Goal: Task Accomplishment & Management: Manage account settings

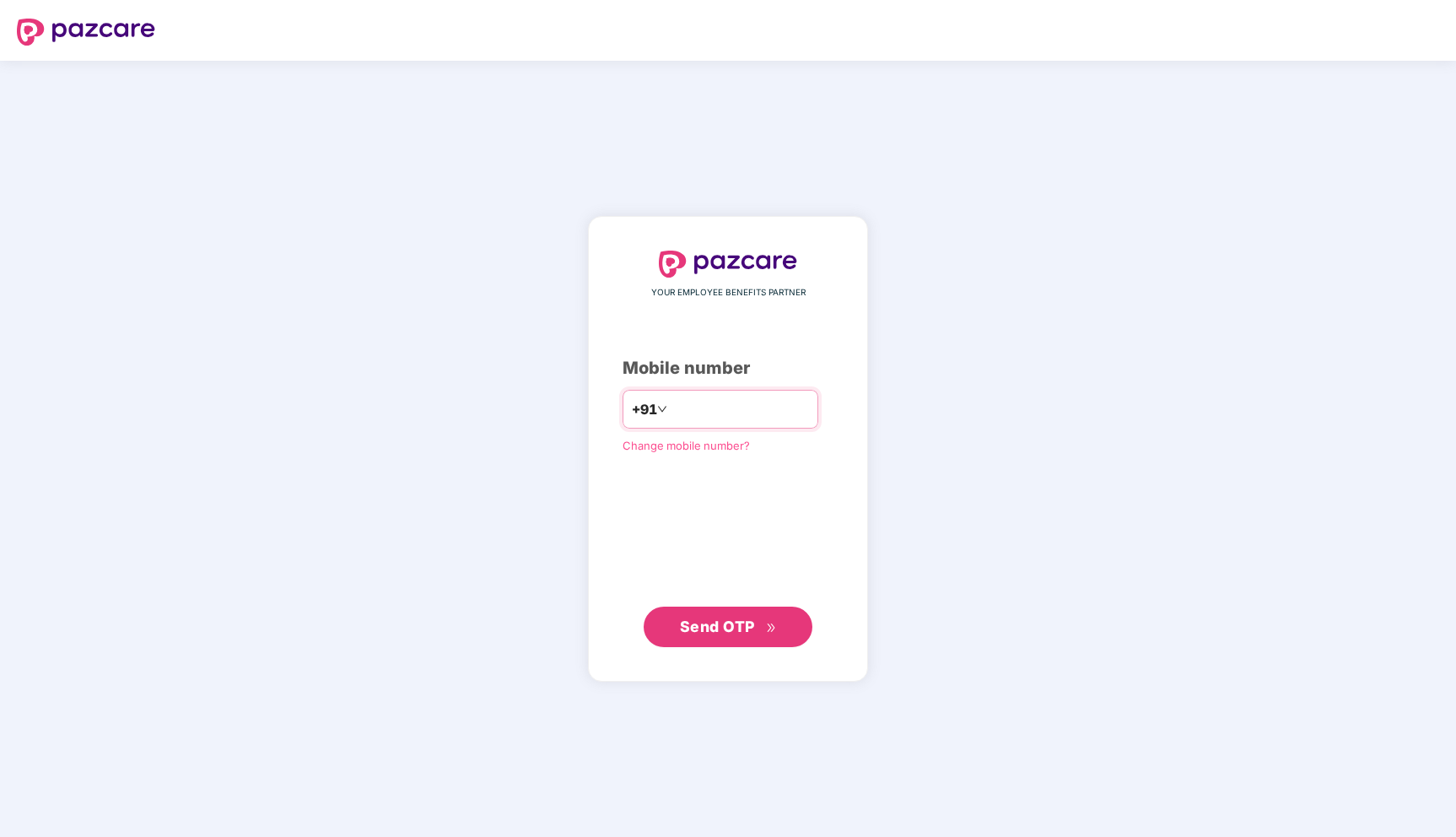
click at [671, 412] on input "number" at bounding box center [739, 409] width 138 height 27
type input "**********"
click at [706, 618] on span "Send OTP" at bounding box center [717, 625] width 75 height 18
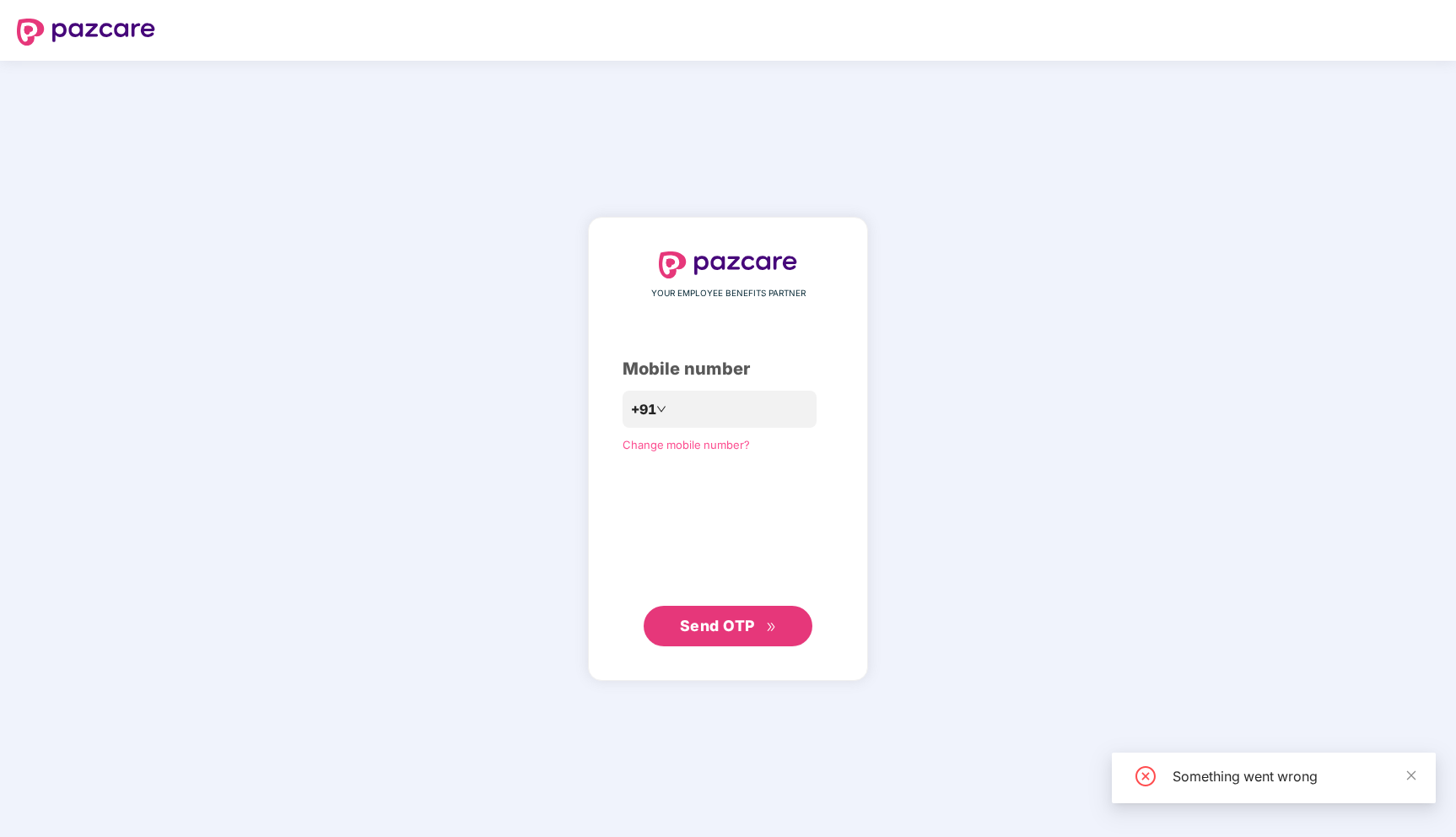
click at [748, 613] on button "Send OTP" at bounding box center [728, 626] width 169 height 40
click at [996, 238] on div "YOUR EMPLOYEE BENEFITS PARTNER Mobile number +91 Change mobile number? Send OTP" at bounding box center [728, 448] width 1456 height 776
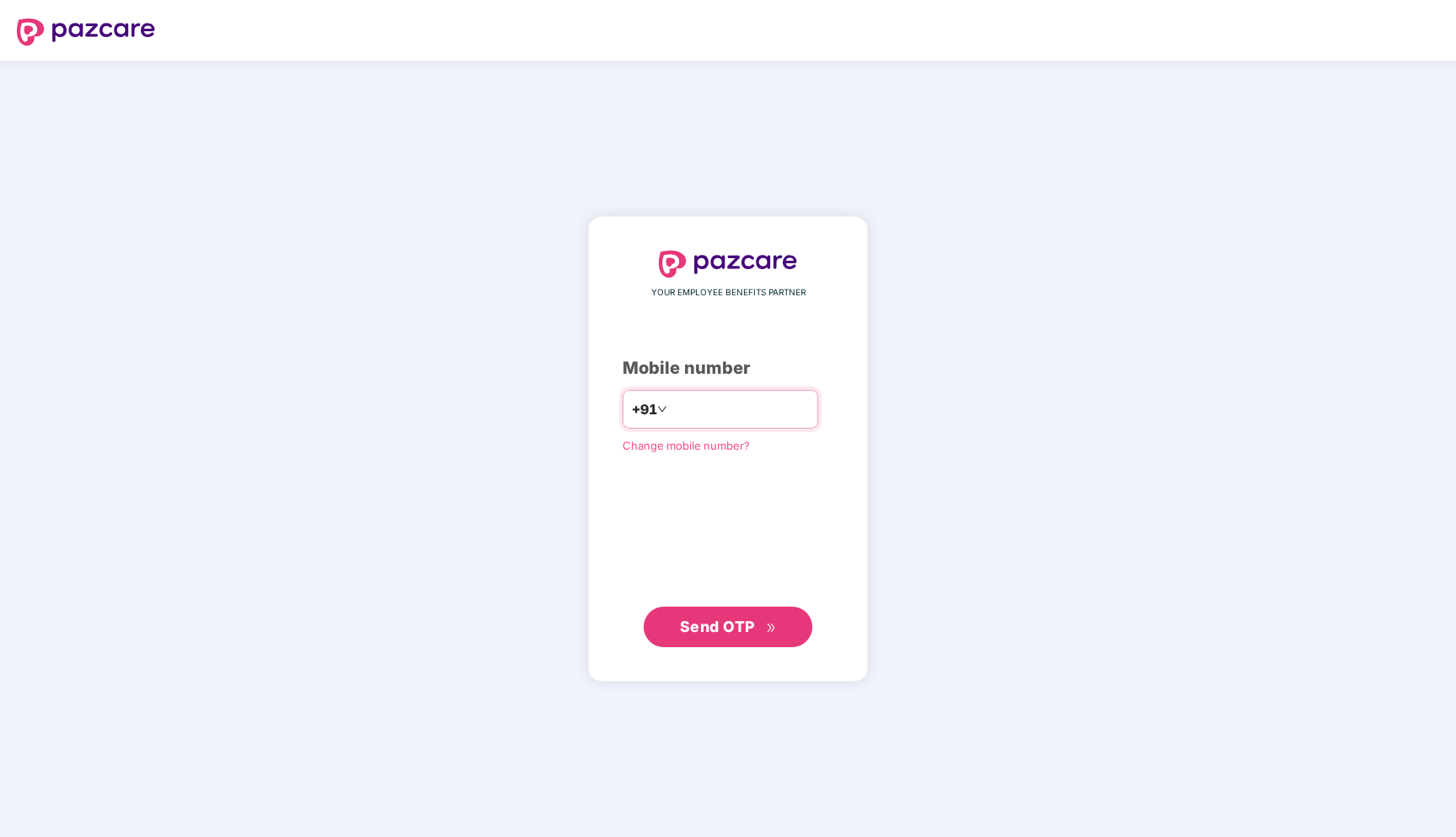
click at [755, 411] on input "number" at bounding box center [739, 409] width 138 height 27
type input "**********"
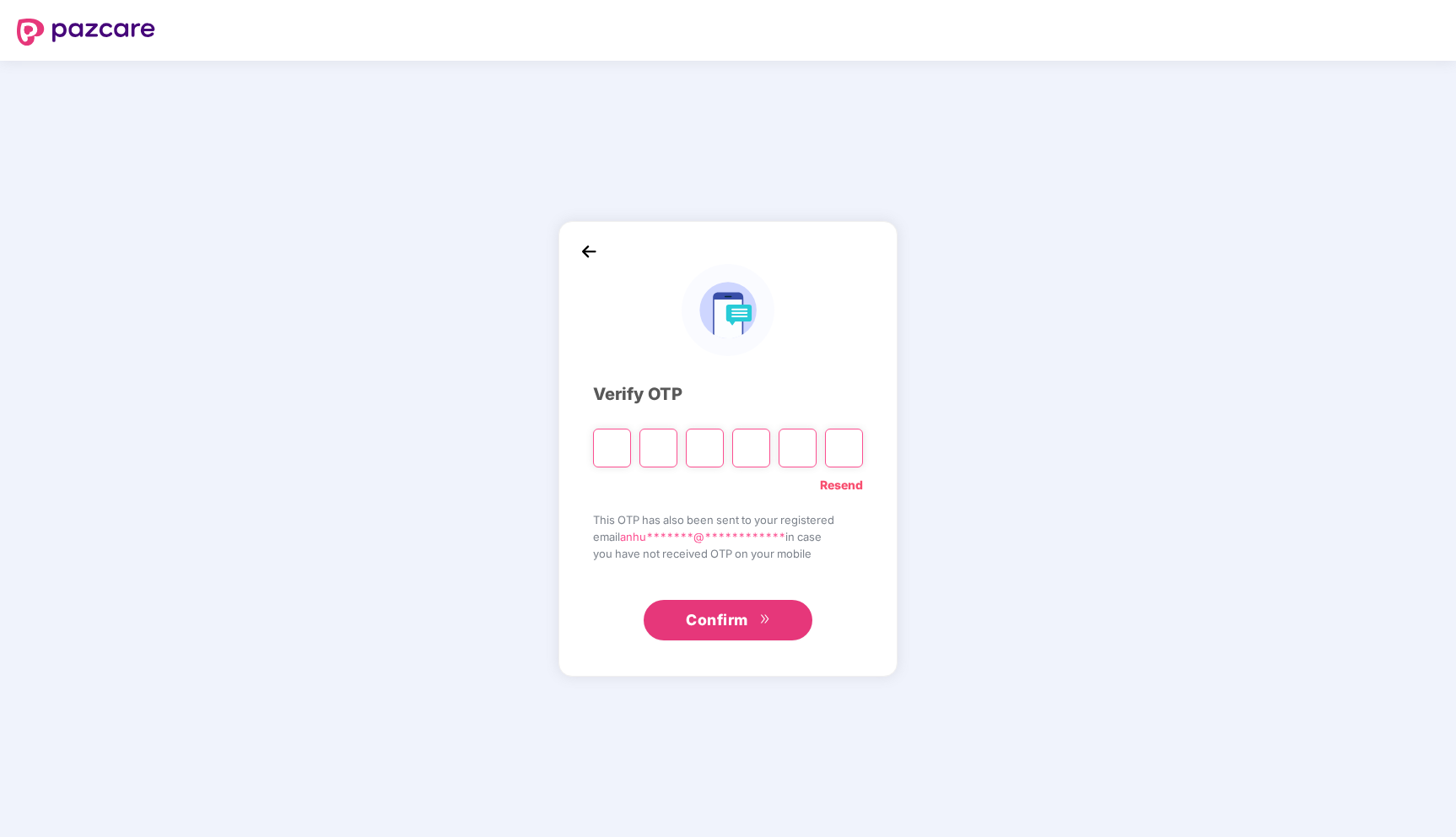
type input "*"
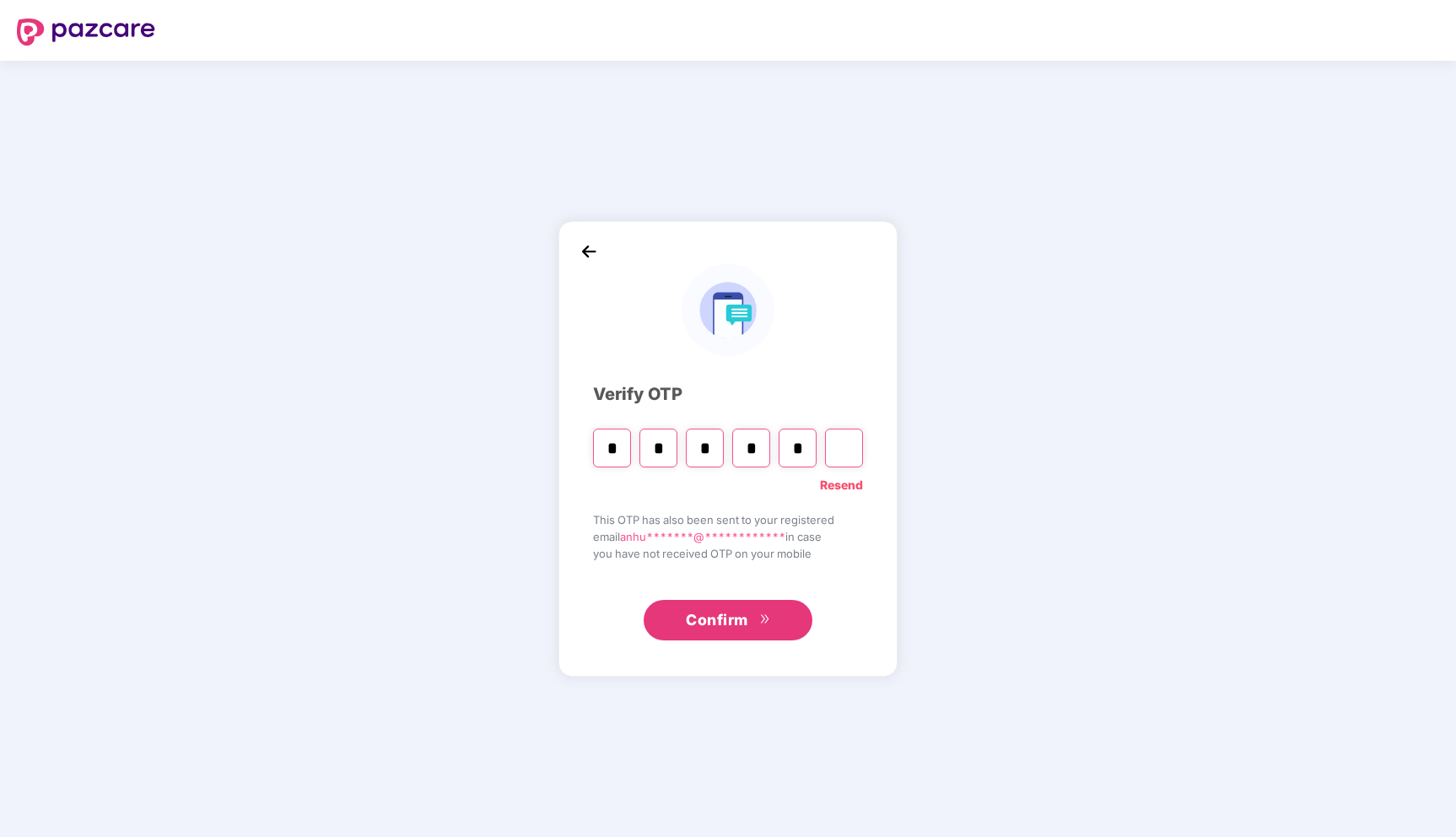
type input "*"
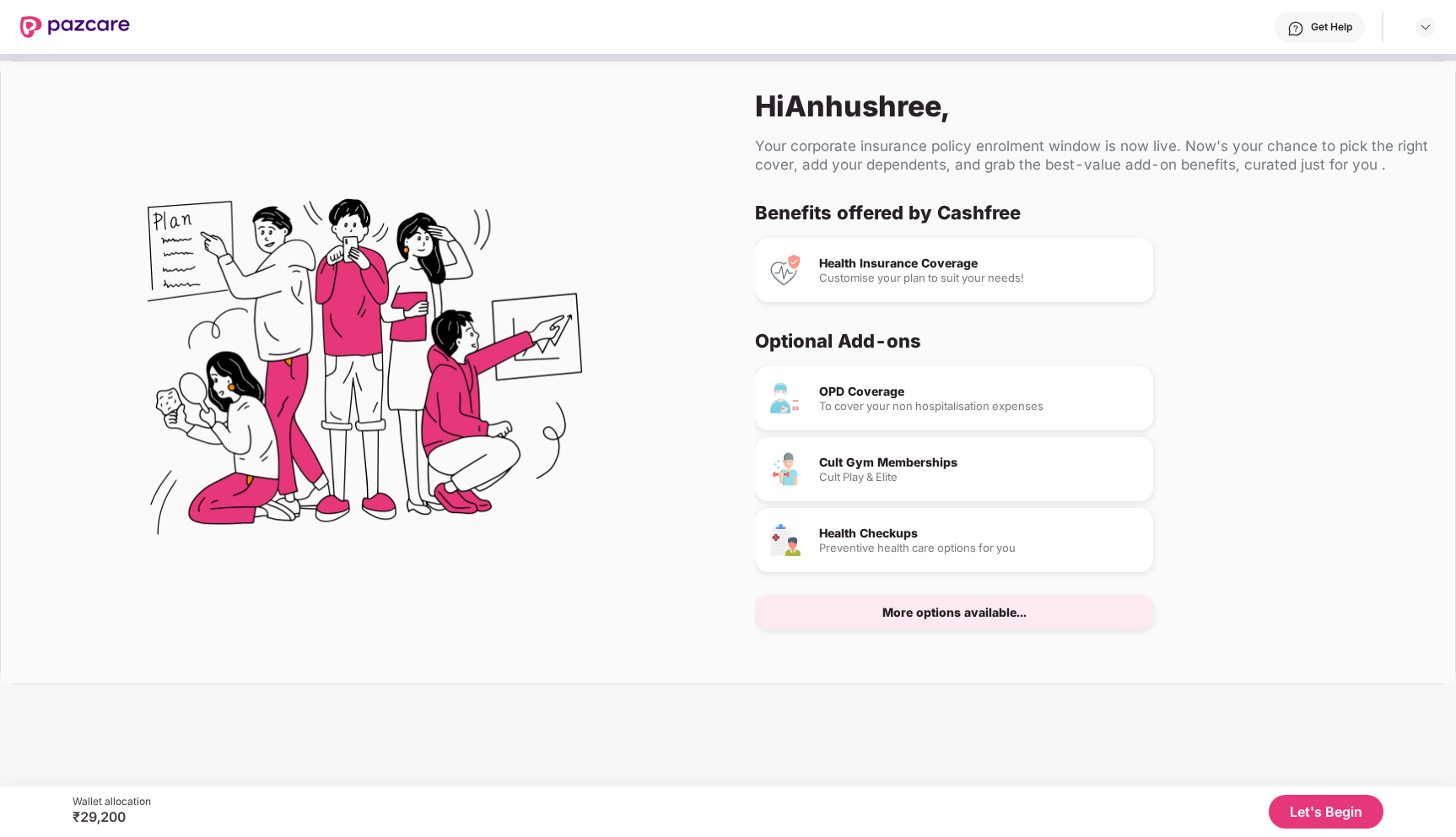
click at [891, 386] on div "OPD Coverage" at bounding box center [979, 390] width 321 height 11
click at [905, 617] on div "More options available..." at bounding box center [954, 612] width 144 height 11
click at [1314, 815] on button "Let's Begin" at bounding box center [1326, 812] width 114 height 33
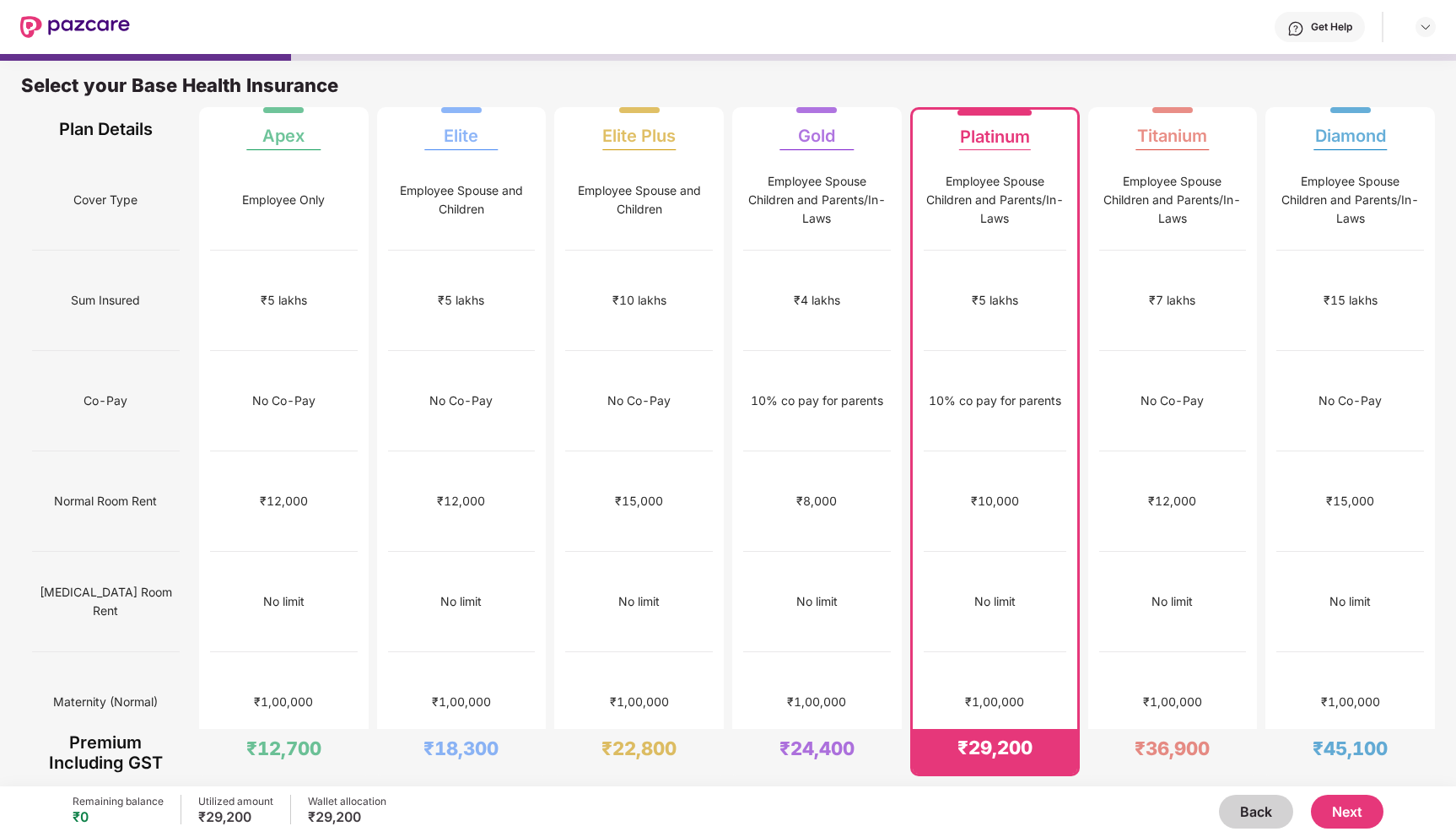
click at [1341, 812] on button "Next" at bounding box center [1347, 812] width 72 height 33
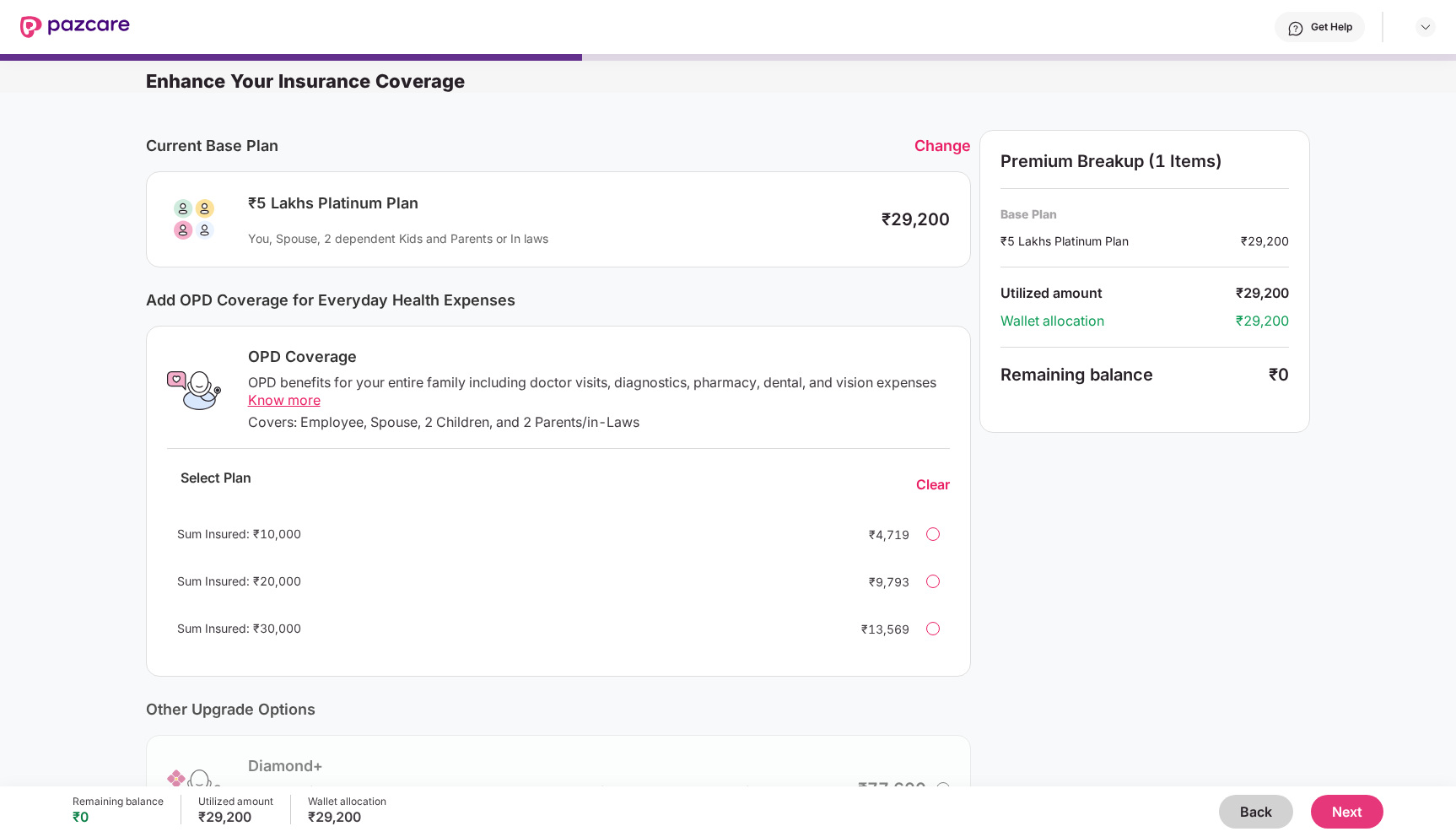
click at [925, 163] on div "Current Base Plan Change ₹5 Lakhs Platinum Plan You, Spouse, 2 dependent Kids a…" at bounding box center [558, 199] width 826 height 137
click at [933, 143] on div "Change" at bounding box center [943, 145] width 56 height 18
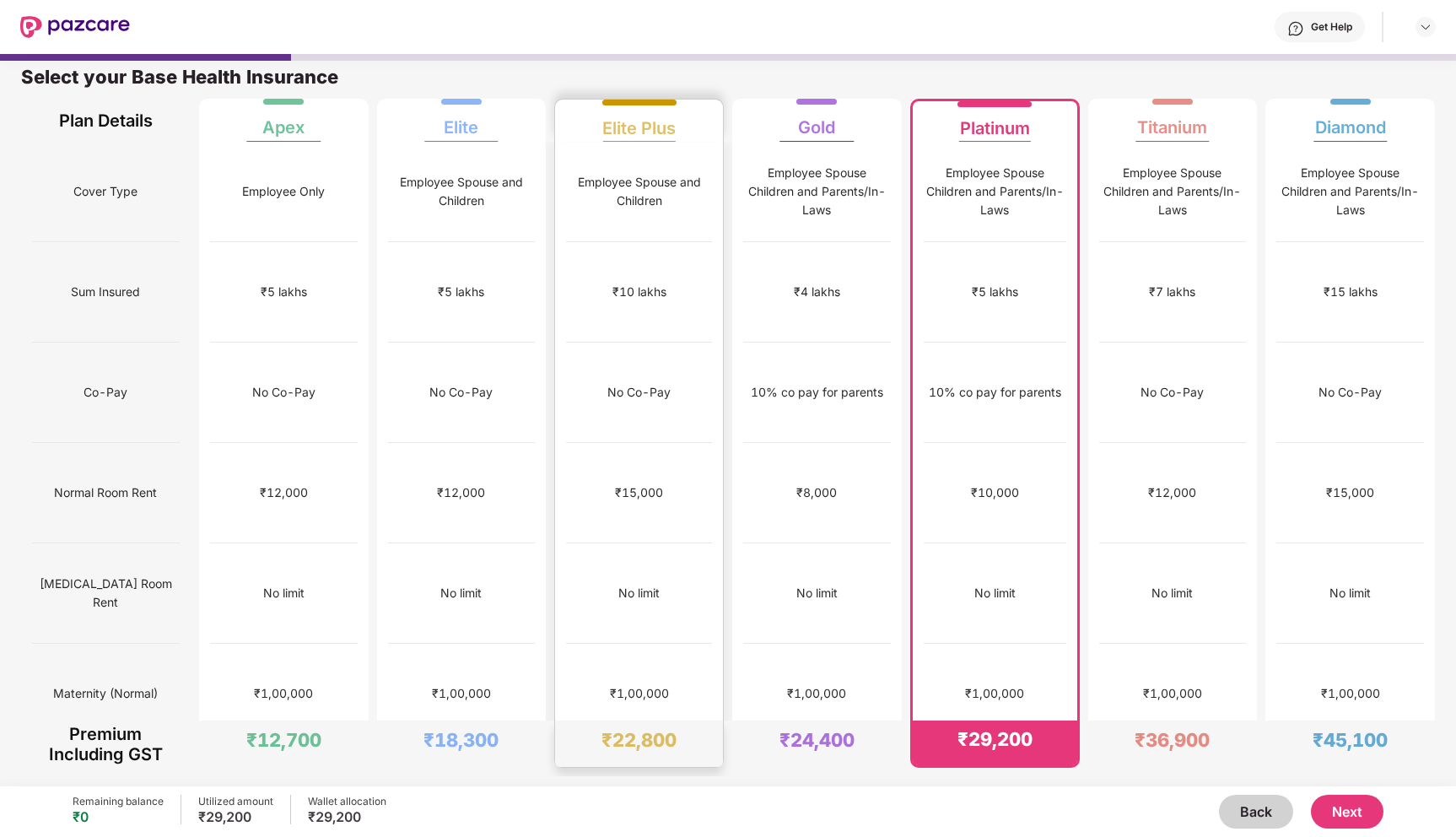
click at [694, 548] on div "No limit" at bounding box center [639, 593] width 146 height 100
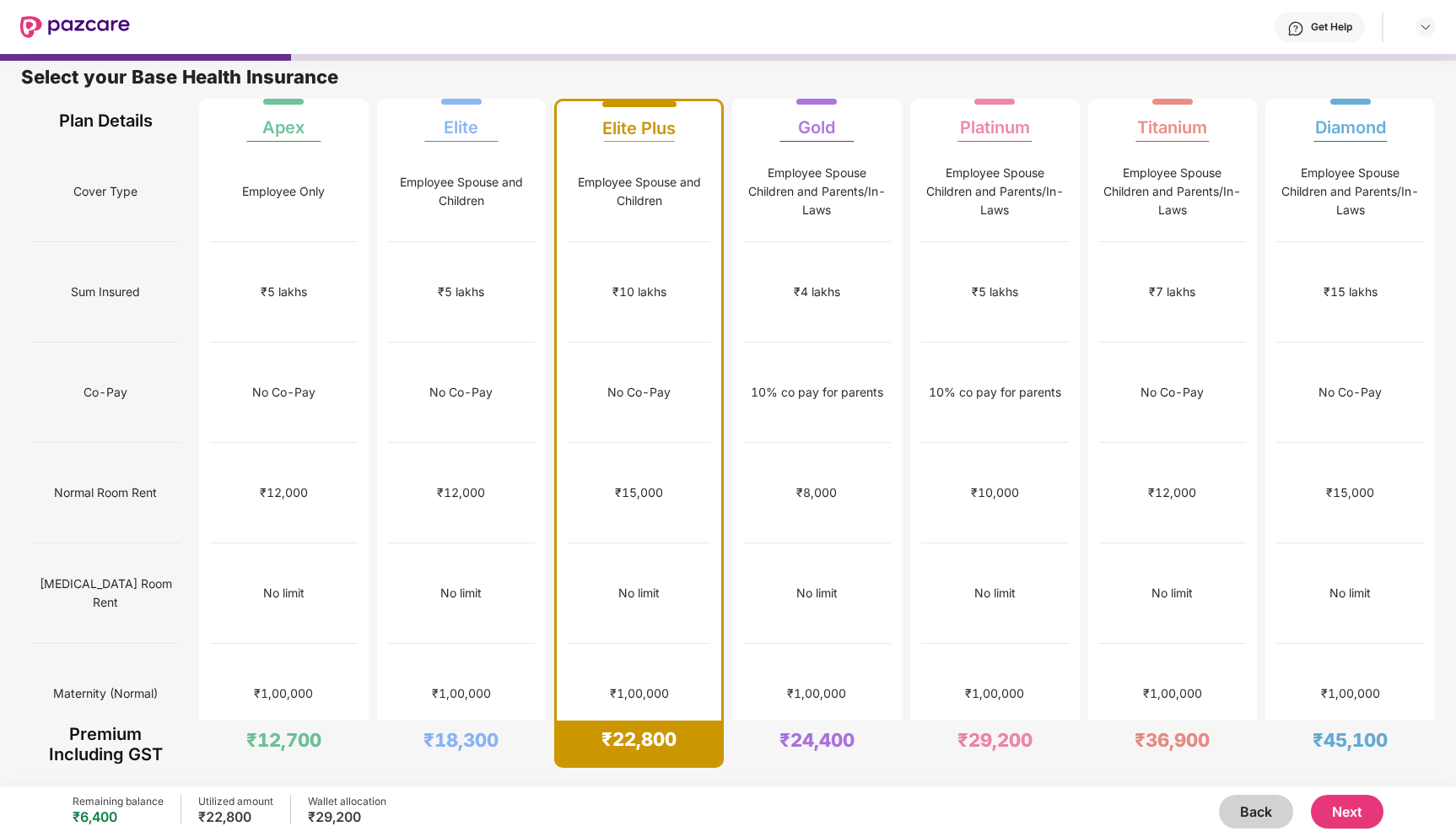
click at [1347, 819] on button "Next" at bounding box center [1347, 812] width 72 height 33
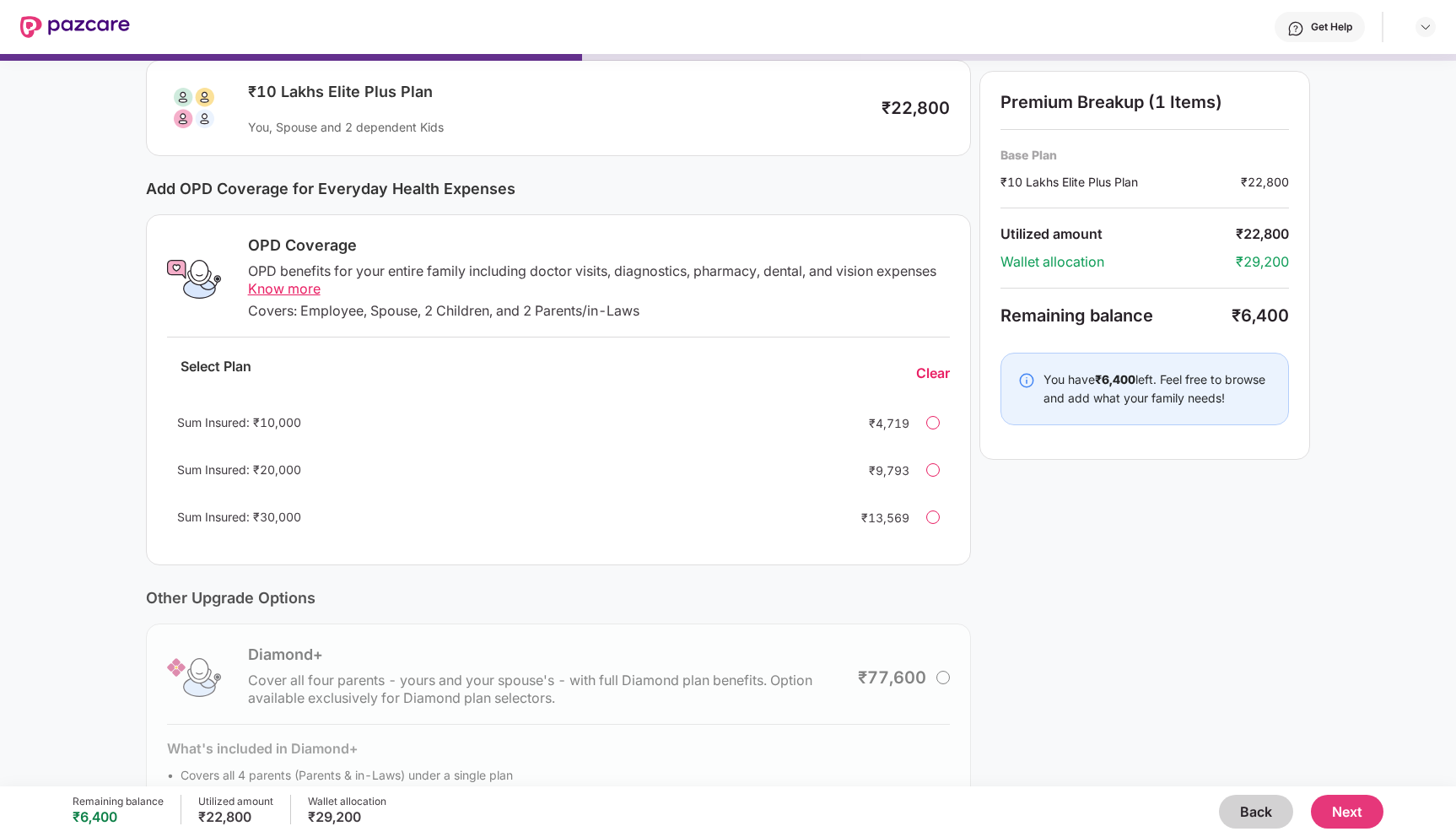
scroll to position [117, 0]
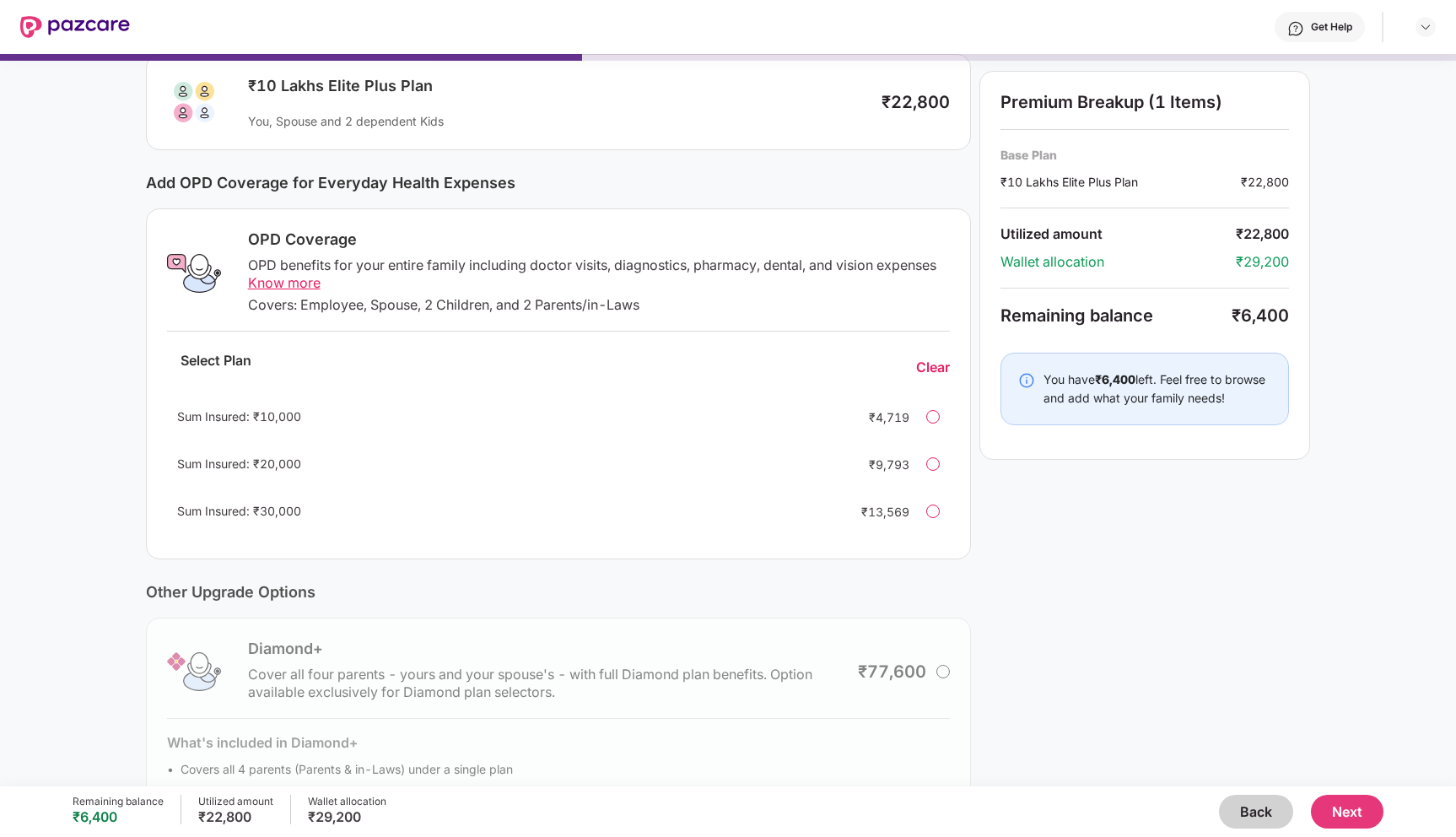
click at [933, 416] on div at bounding box center [932, 416] width 13 height 13
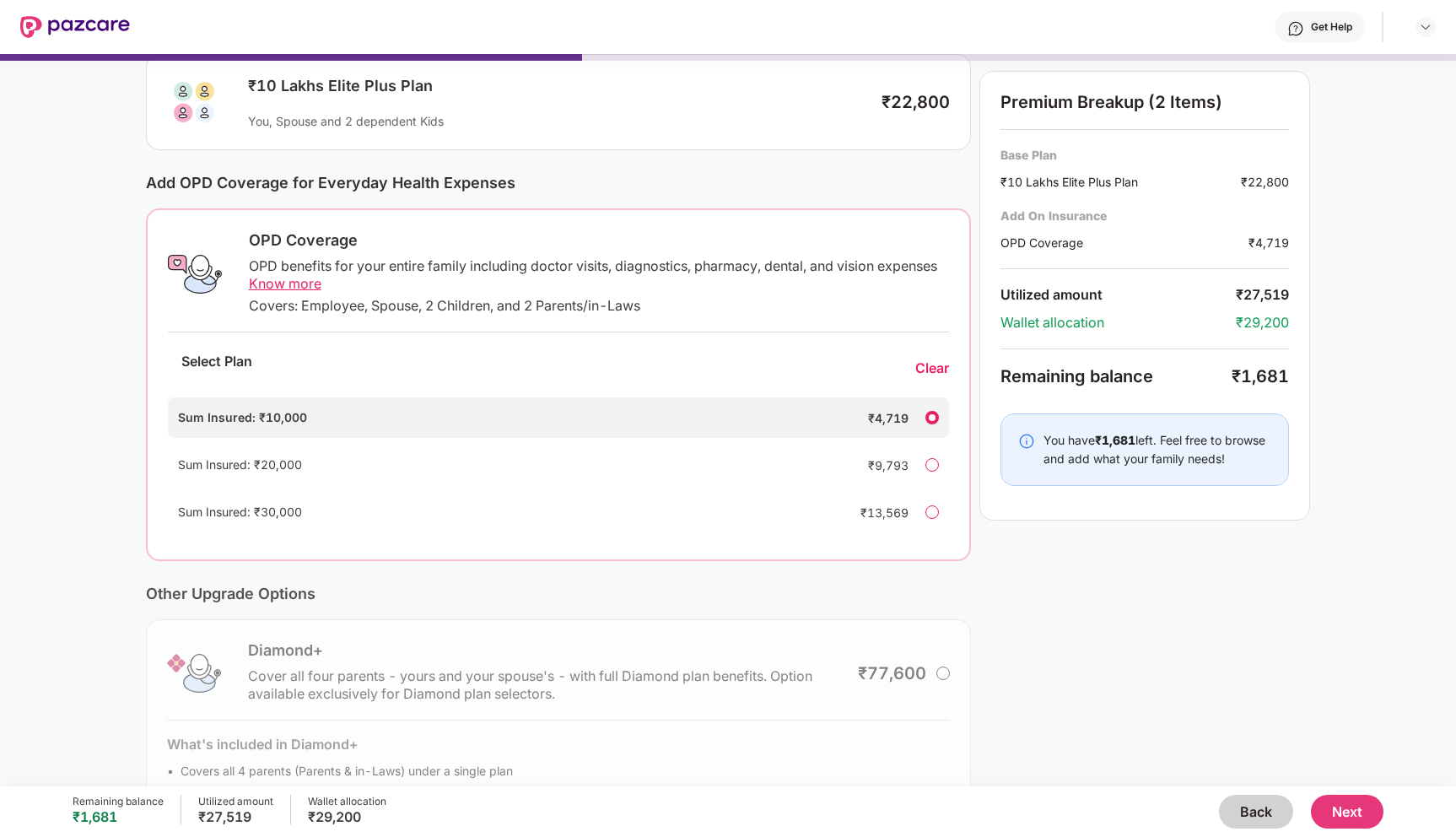
click at [933, 418] on div at bounding box center [931, 417] width 13 height 13
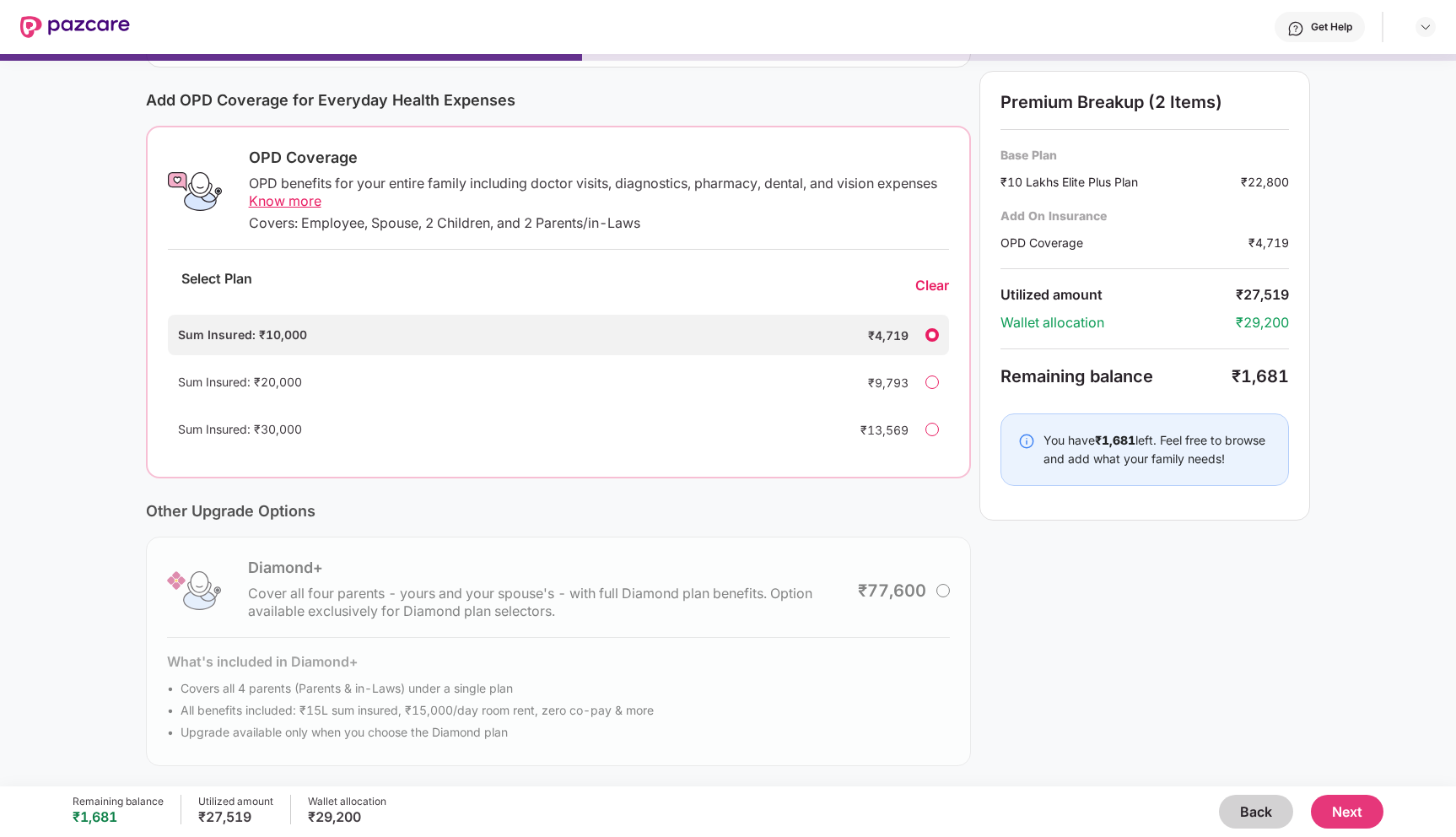
scroll to position [0, 0]
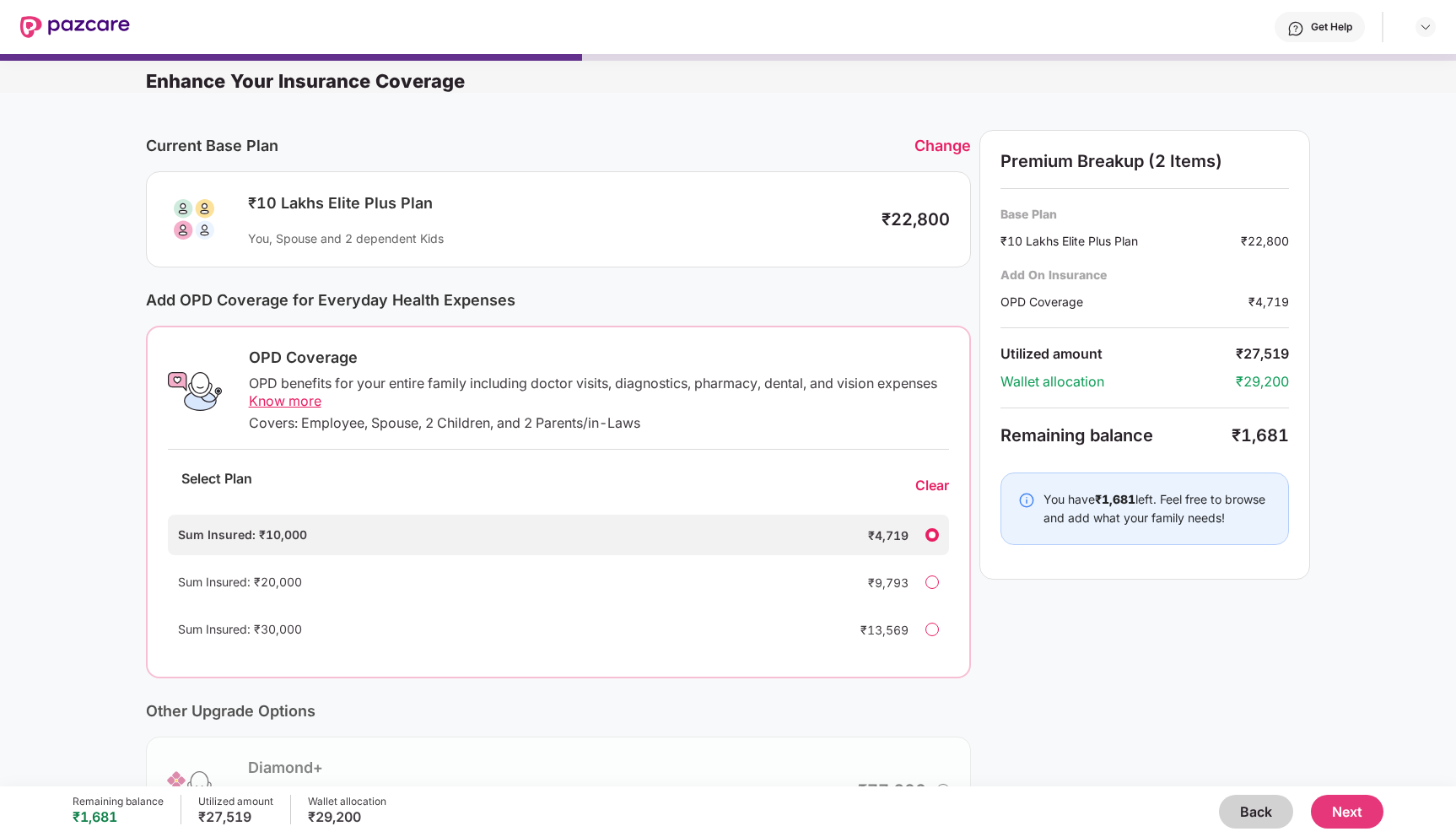
click at [1339, 804] on button "Next" at bounding box center [1347, 812] width 72 height 33
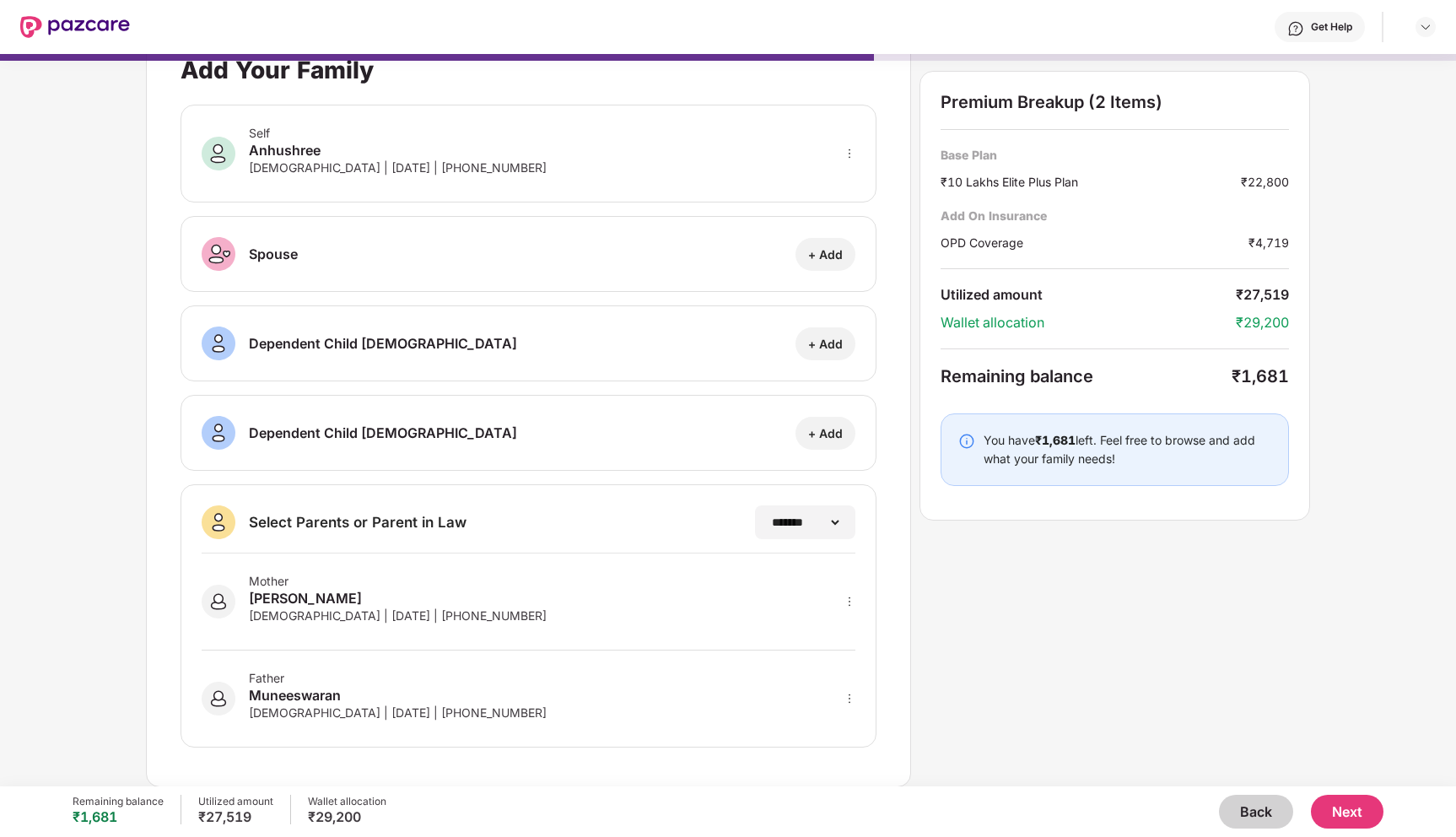
scroll to position [39, 0]
click at [1369, 824] on button "Next" at bounding box center [1347, 812] width 72 height 33
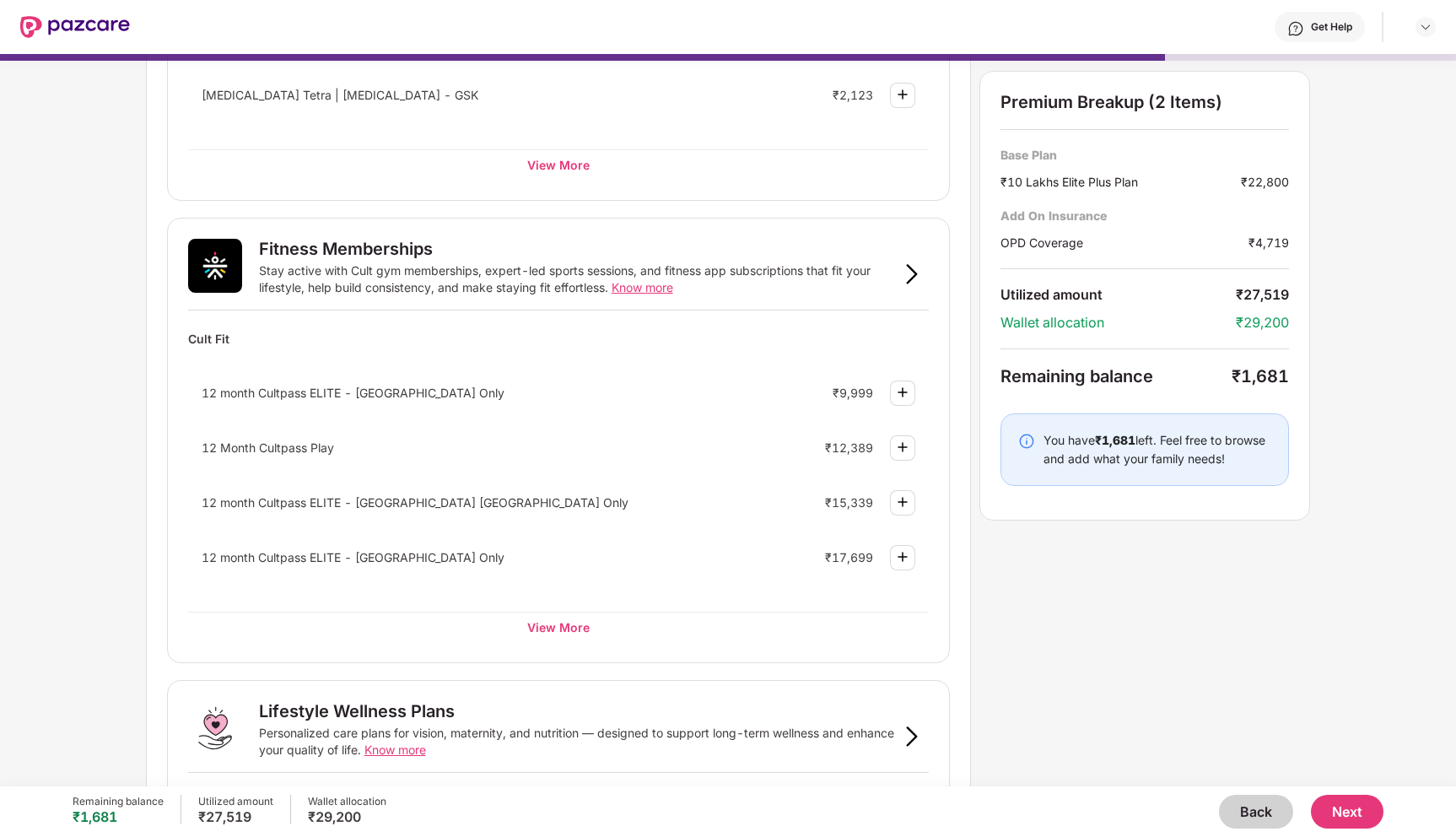
scroll to position [791, 0]
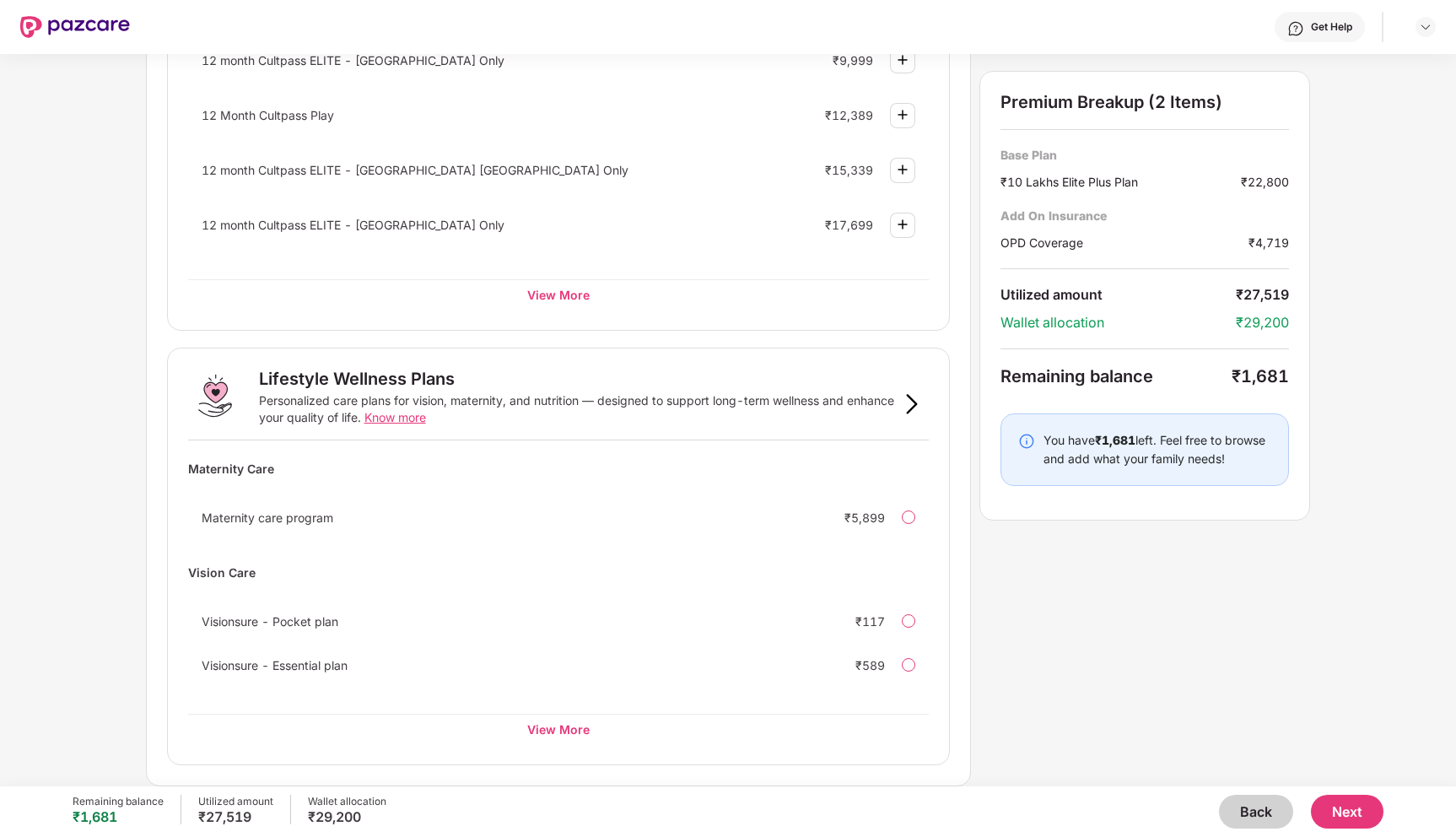
click at [1337, 817] on button "Next" at bounding box center [1347, 812] width 72 height 33
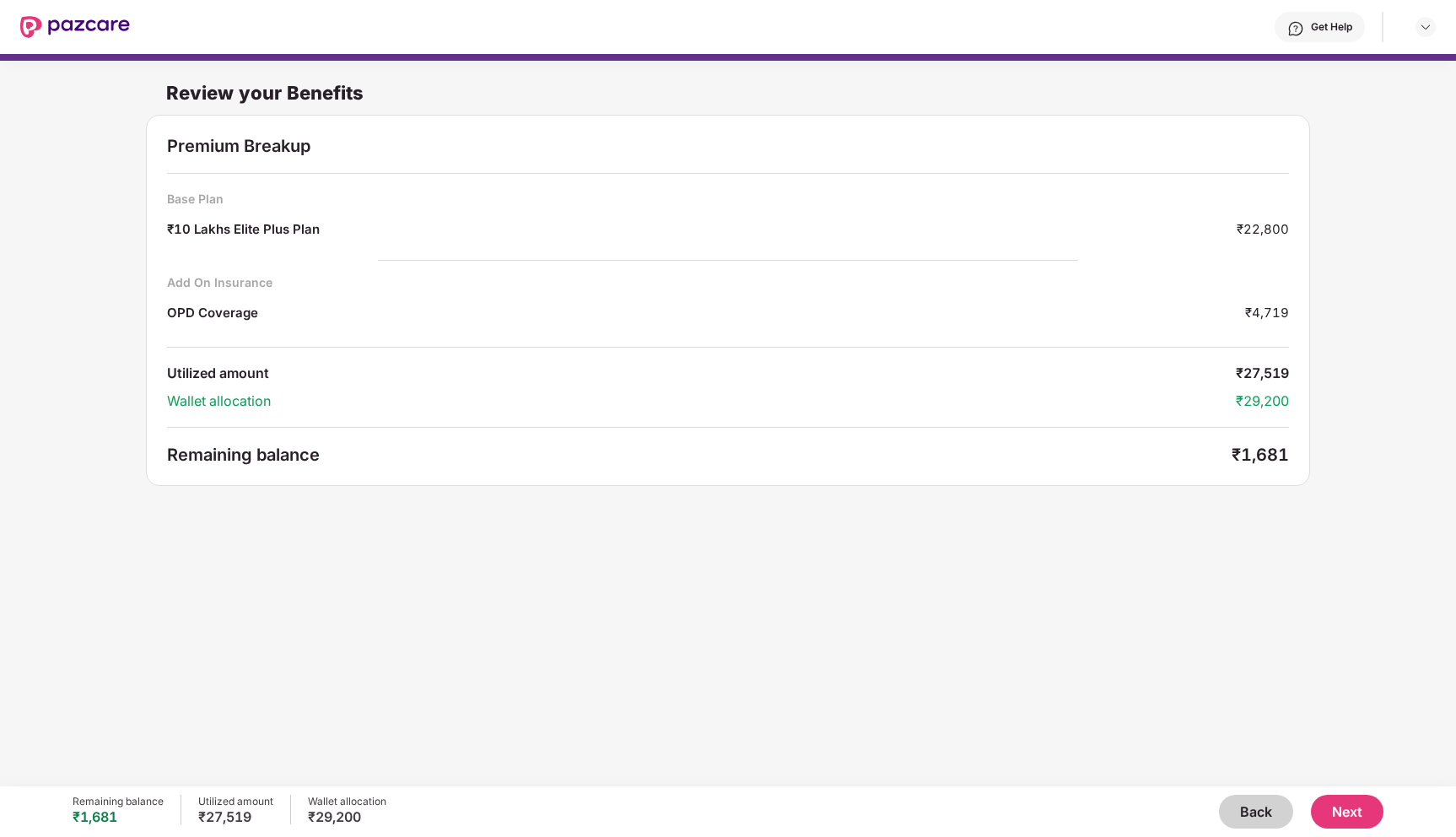
click at [1337, 818] on button "Next" at bounding box center [1347, 812] width 72 height 33
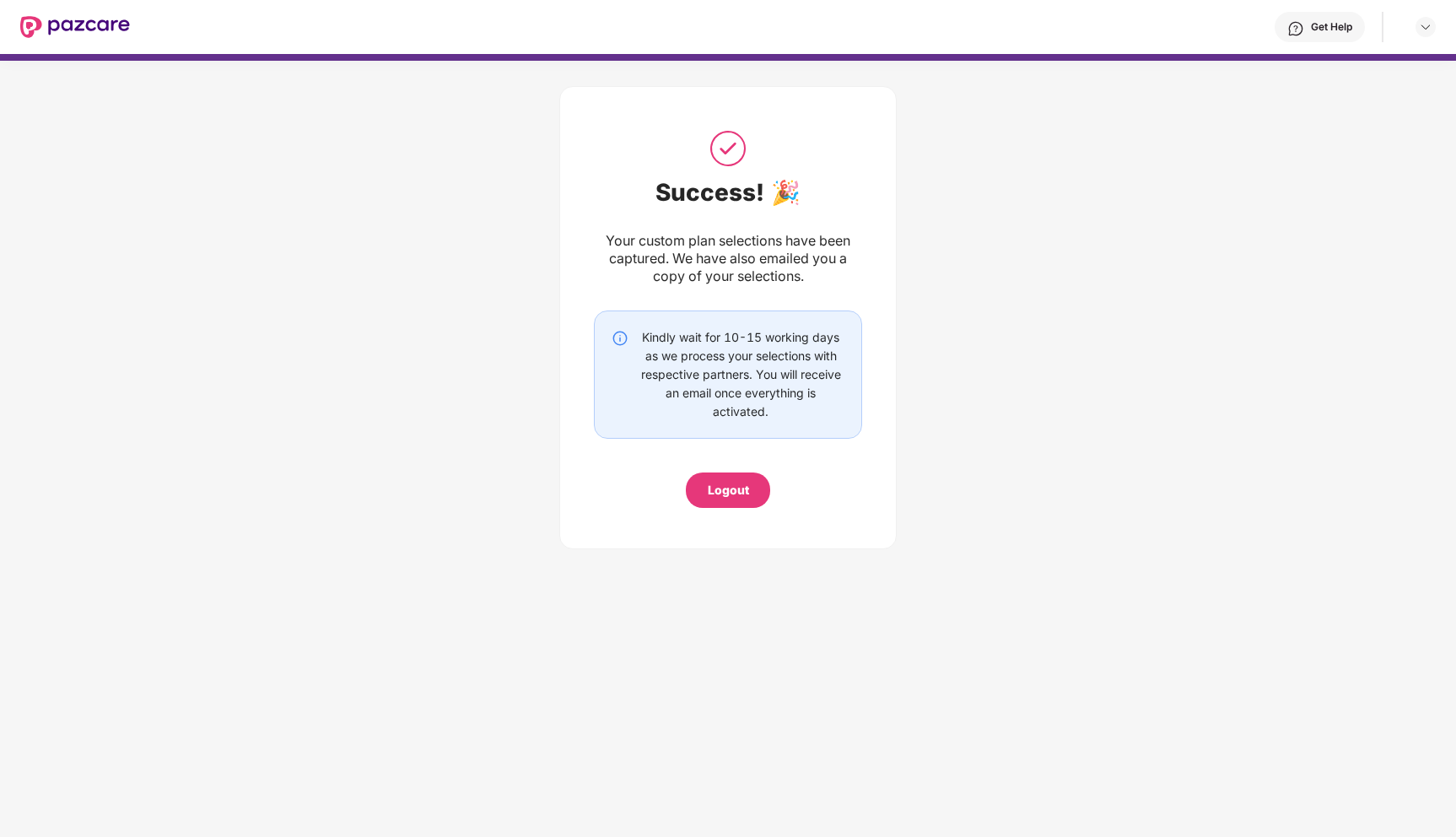
click at [741, 502] on div "Logout" at bounding box center [728, 490] width 84 height 35
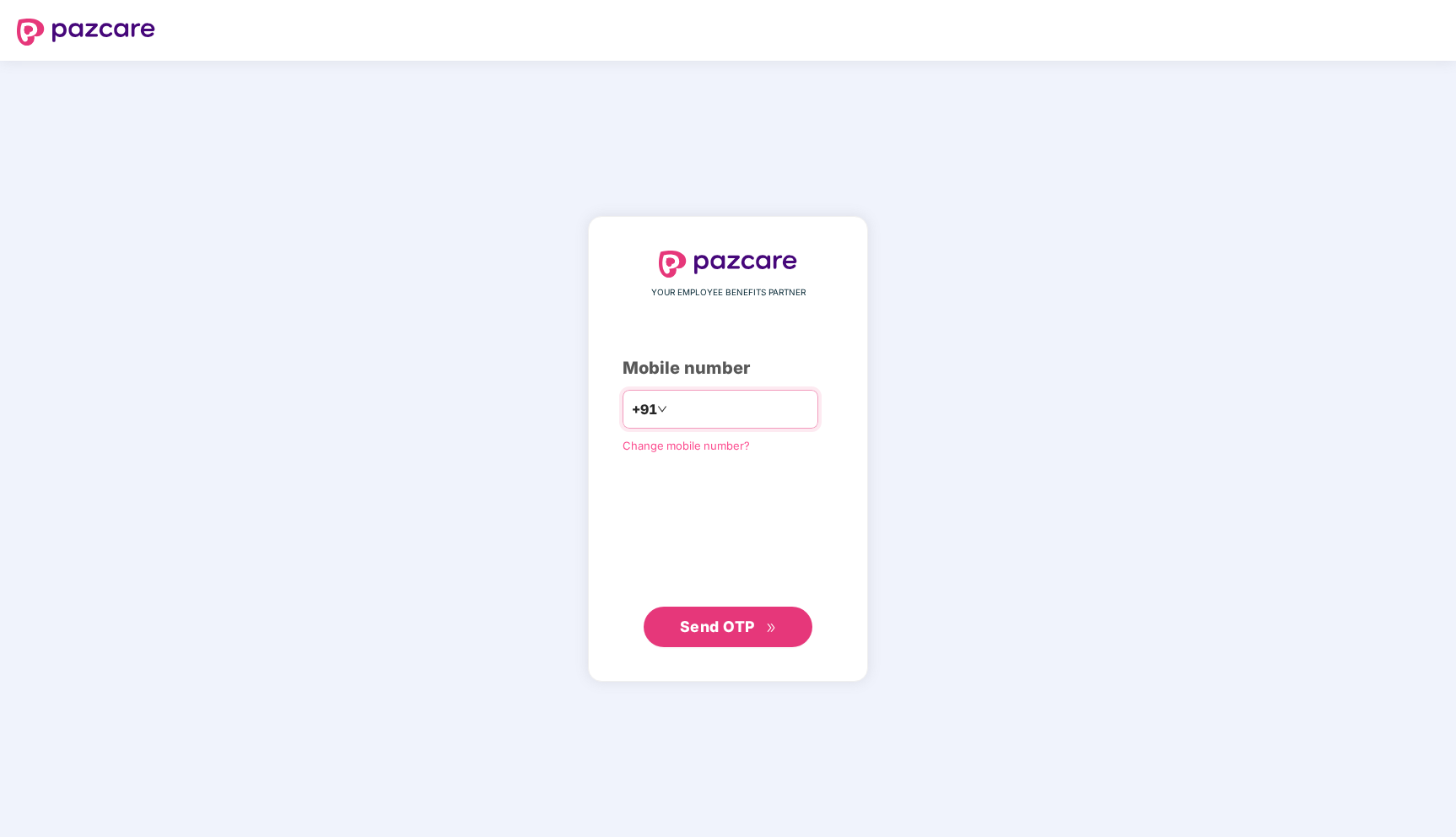
click at [698, 419] on input "number" at bounding box center [739, 409] width 138 height 27
type input "**********"
click at [718, 620] on span "Send OTP" at bounding box center [717, 626] width 75 height 18
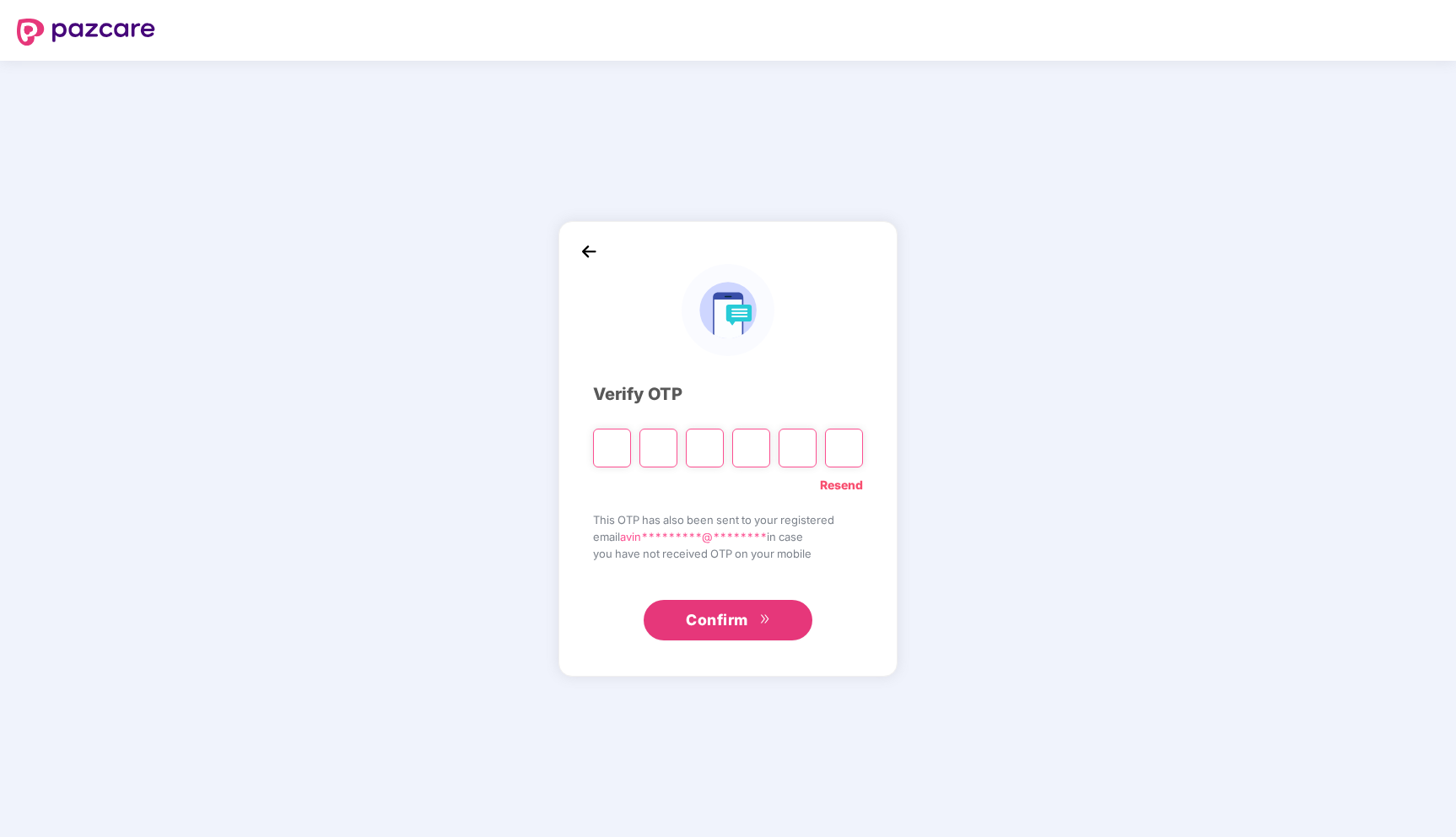
type input "*"
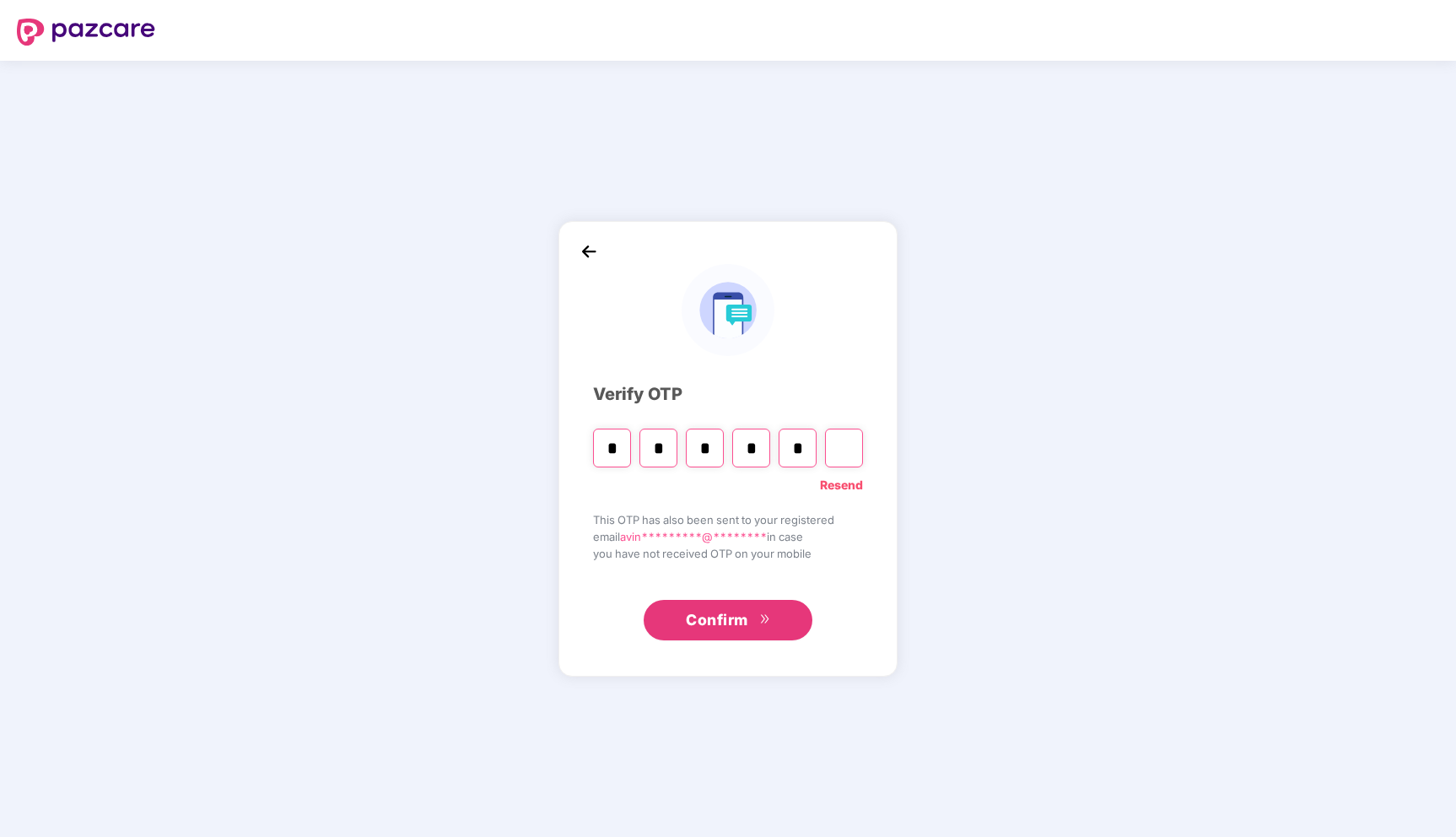
type input "*"
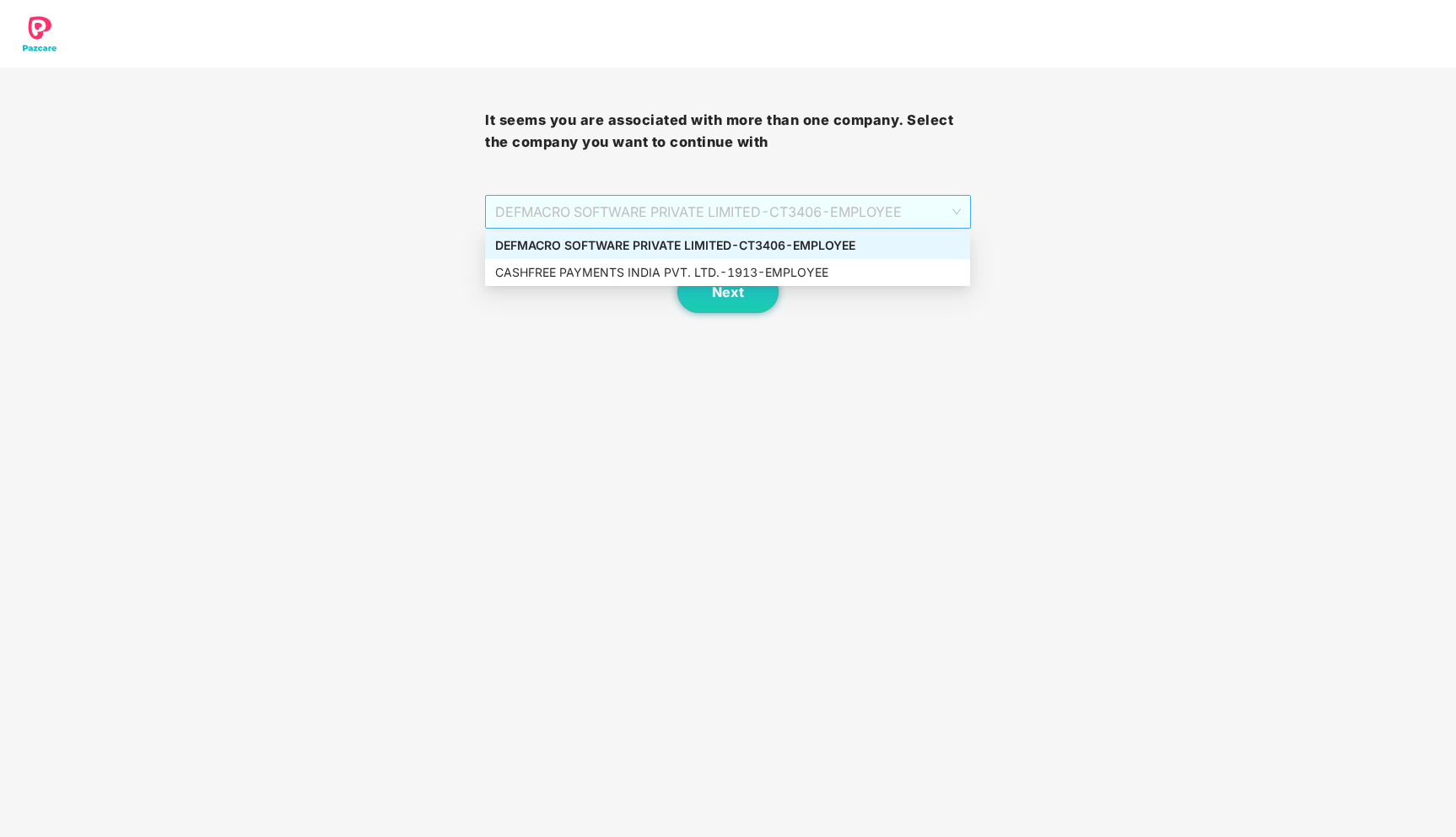
click at [816, 218] on span "DEFMACRO SOFTWARE PRIVATE LIMITED - CT3406 - EMPLOYEE" at bounding box center [727, 212] width 465 height 32
click at [785, 279] on div "CASHFREE PAYMENTS INDIA PVT. LTD. - 1913 - EMPLOYEE" at bounding box center [727, 272] width 465 height 18
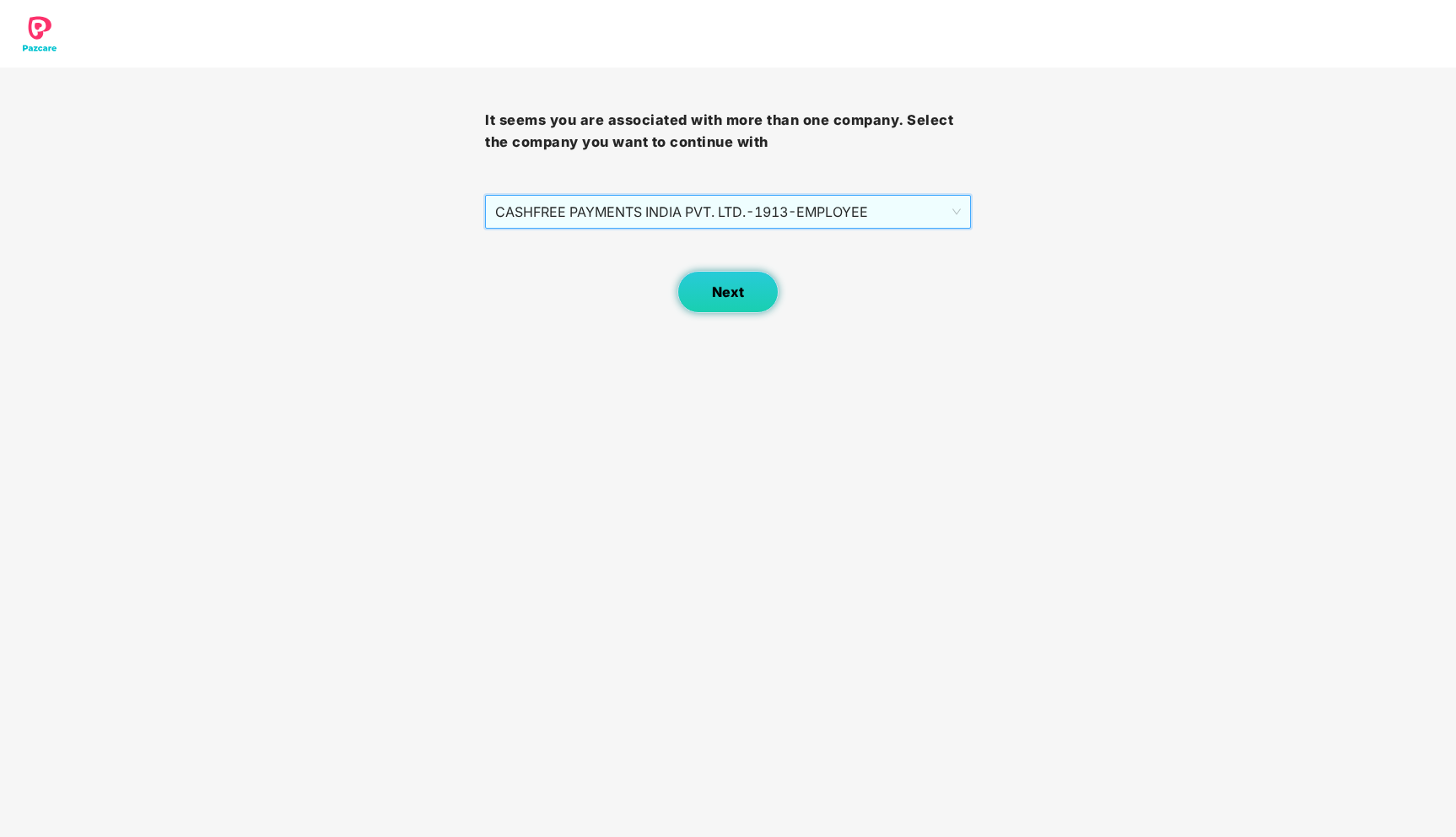
click at [732, 302] on button "Next" at bounding box center [727, 292] width 101 height 42
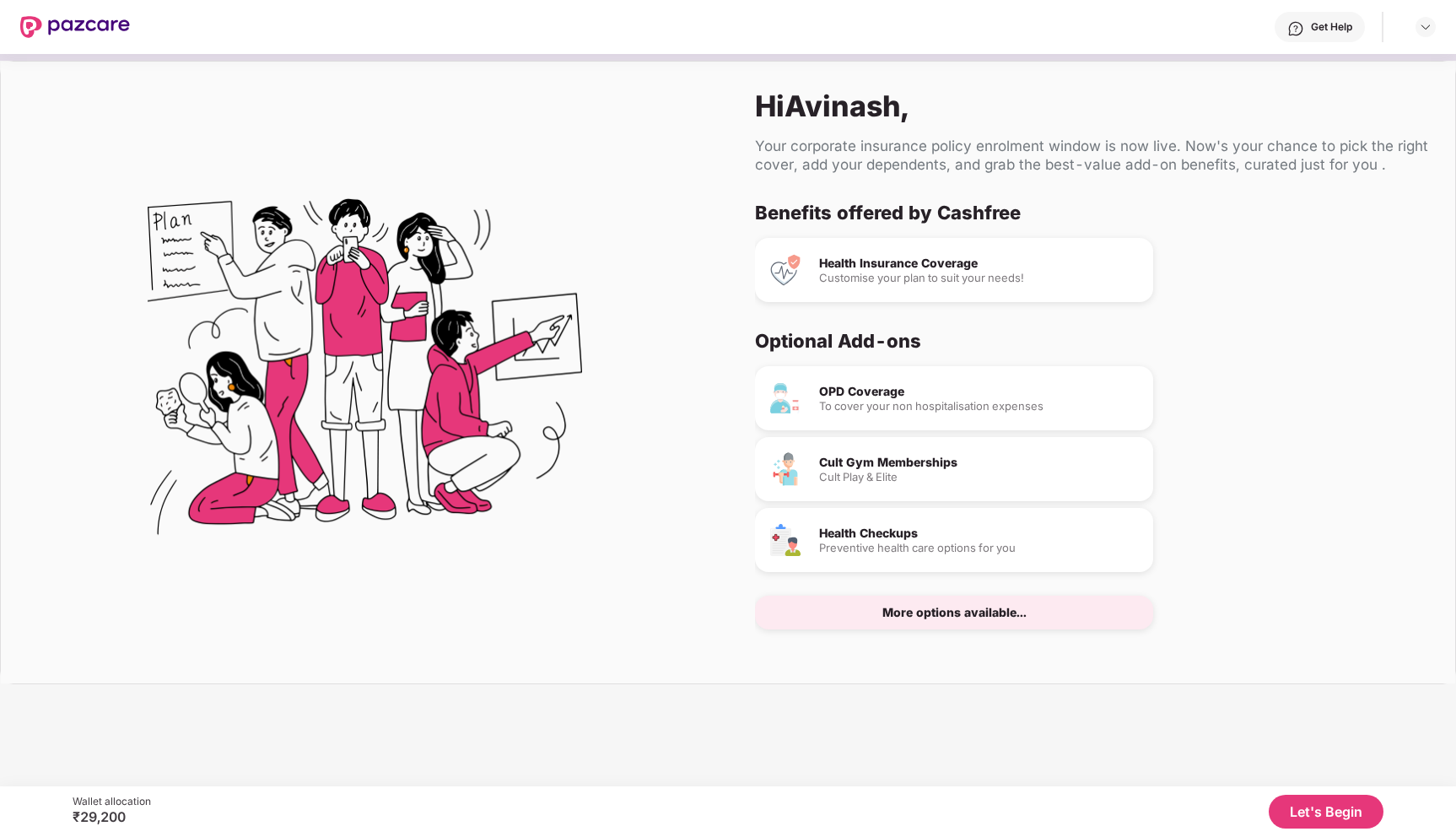
click at [1316, 806] on button "Let's Begin" at bounding box center [1326, 812] width 114 height 33
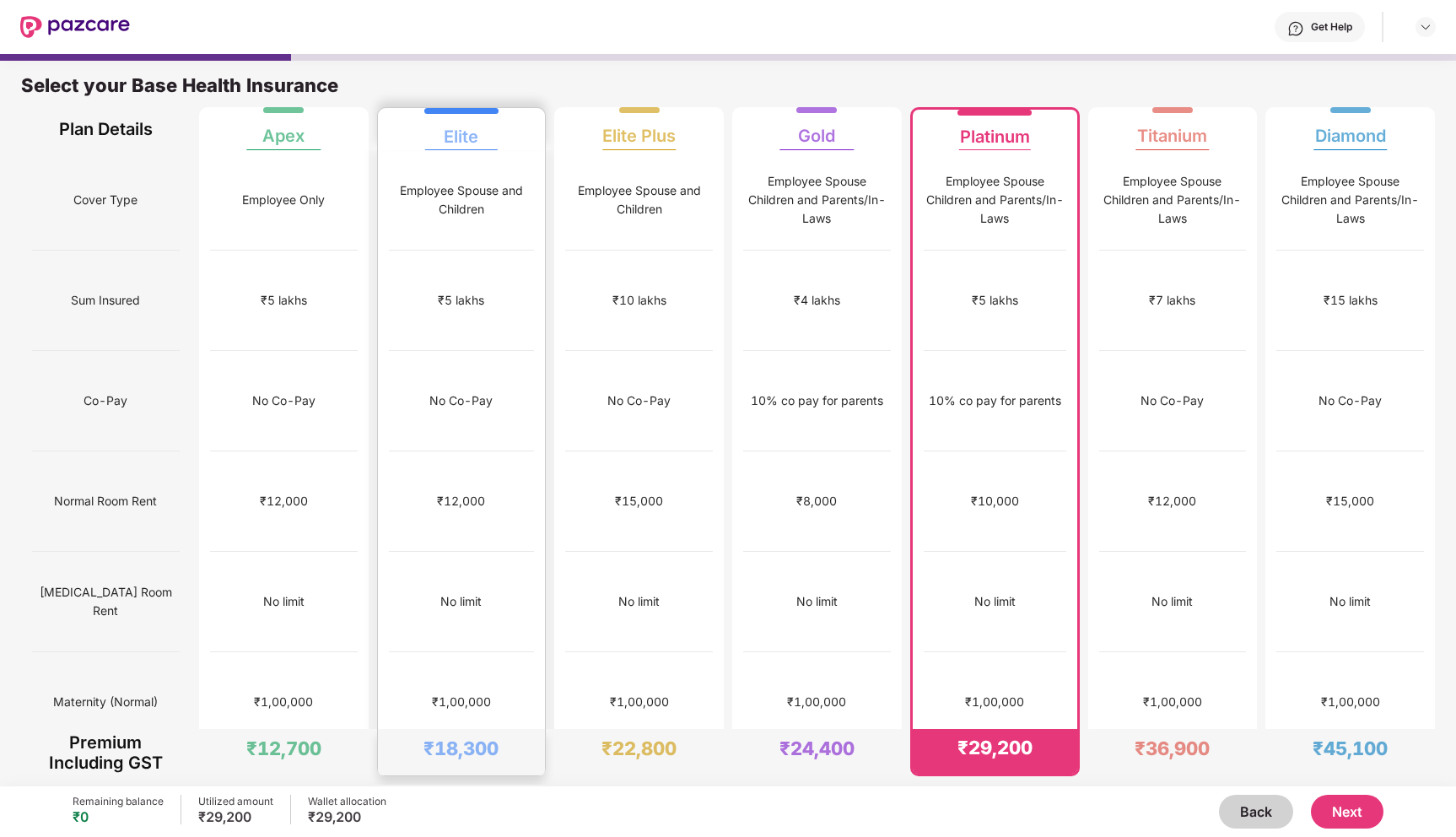
click at [499, 283] on div "₹5 lakhs" at bounding box center [462, 301] width 146 height 100
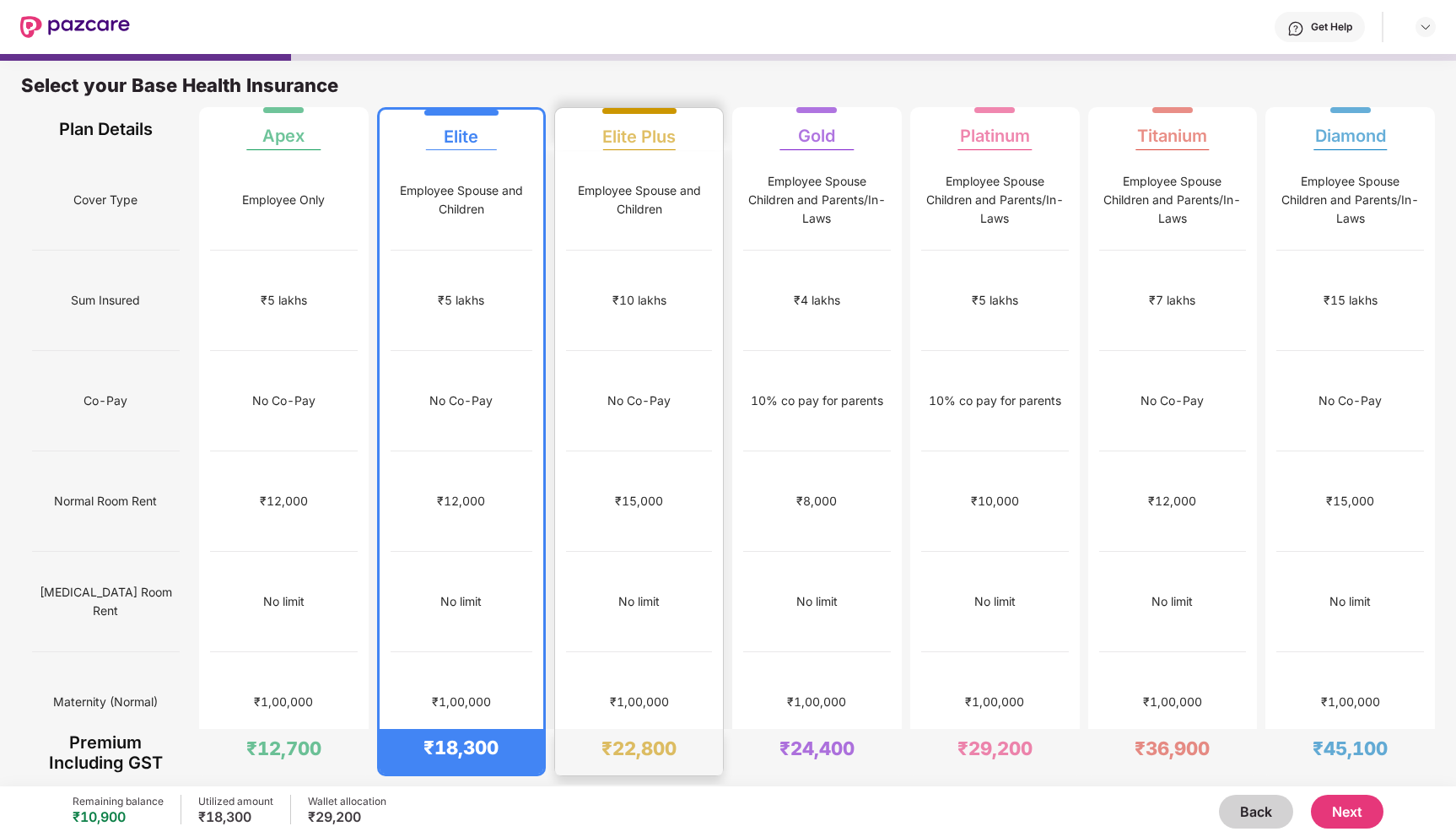
click at [700, 286] on div "₹10 lakhs" at bounding box center [639, 301] width 146 height 100
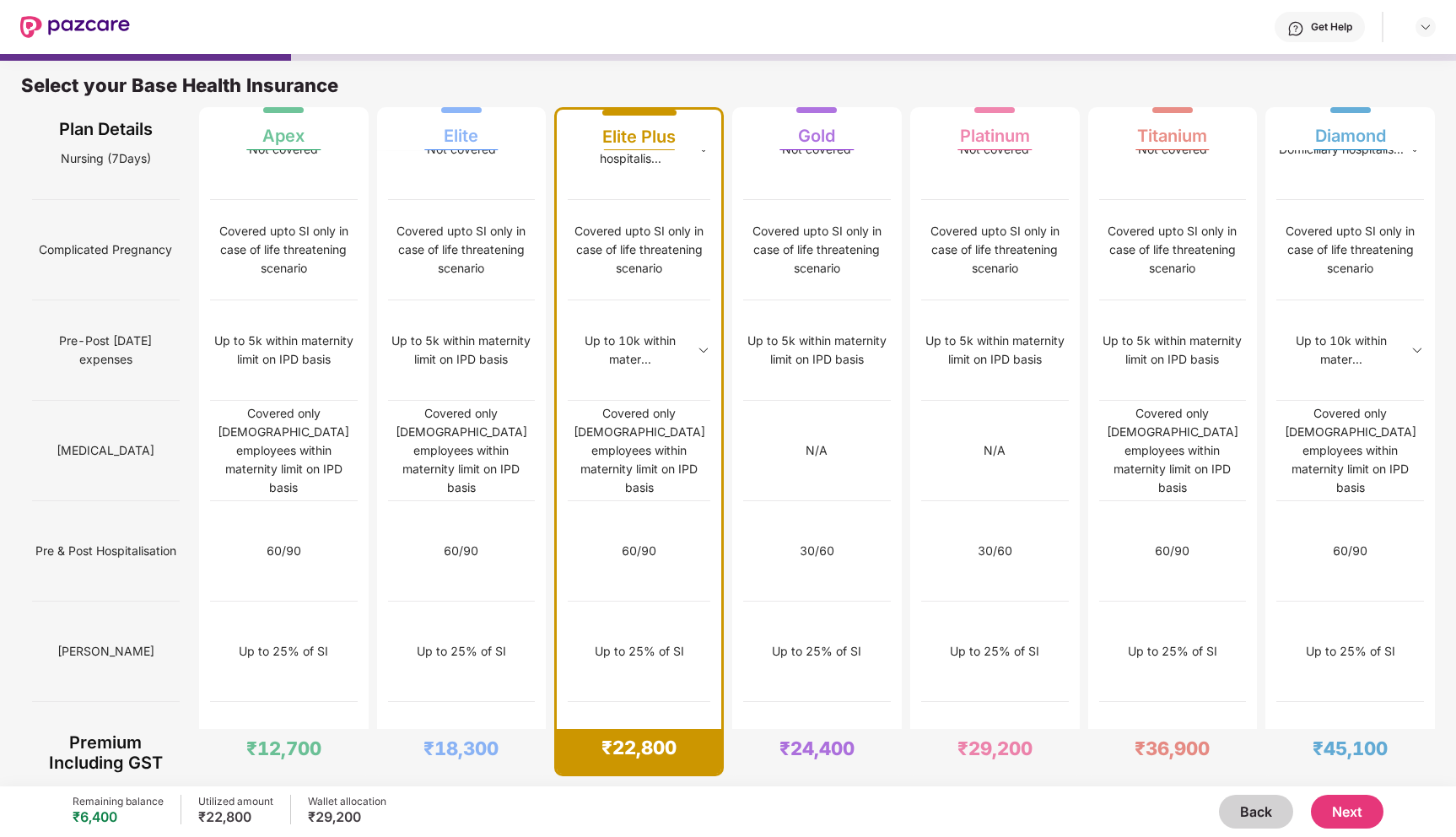
scroll to position [1467, 0]
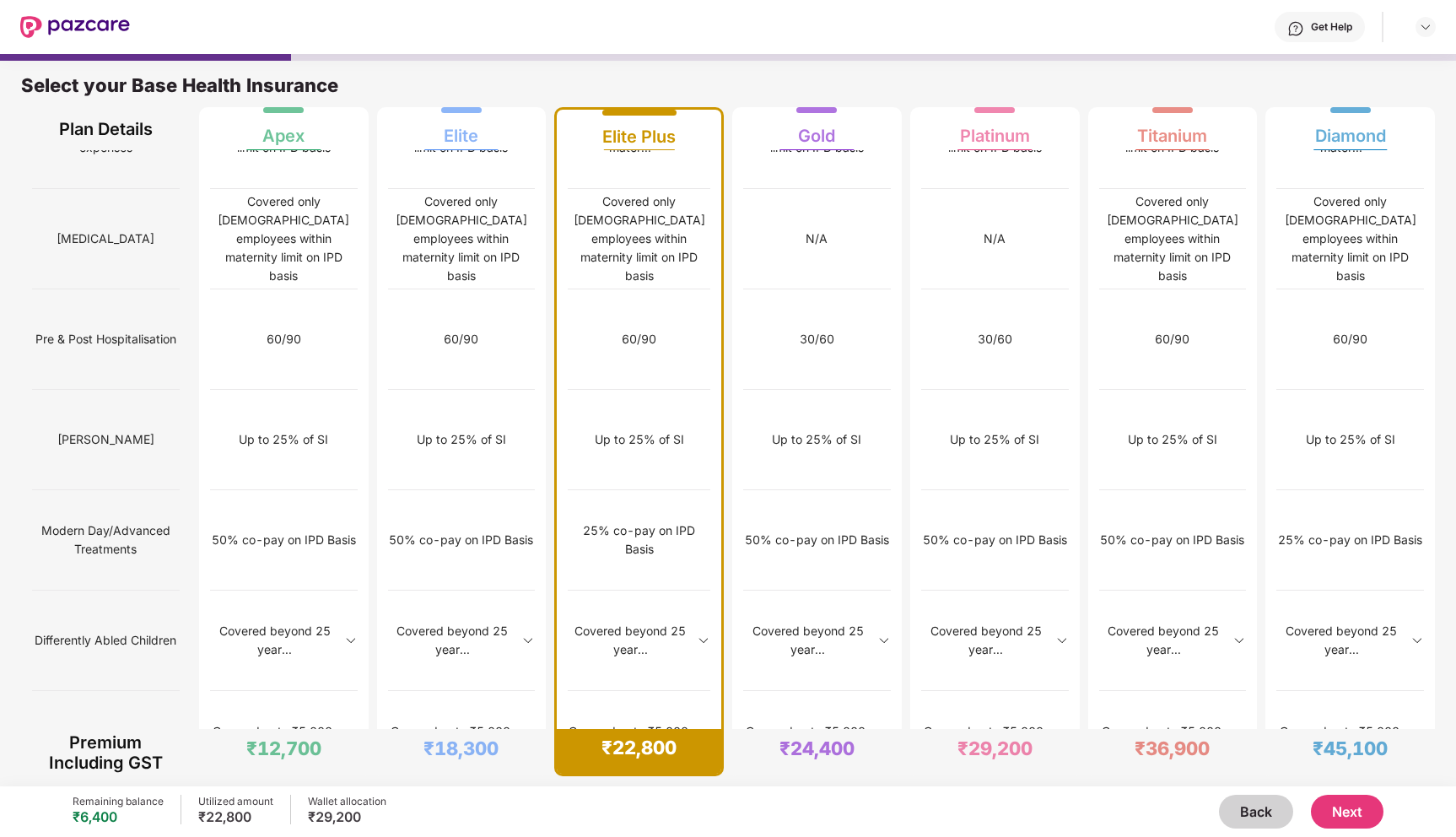
click at [1338, 813] on button "Next" at bounding box center [1347, 812] width 72 height 33
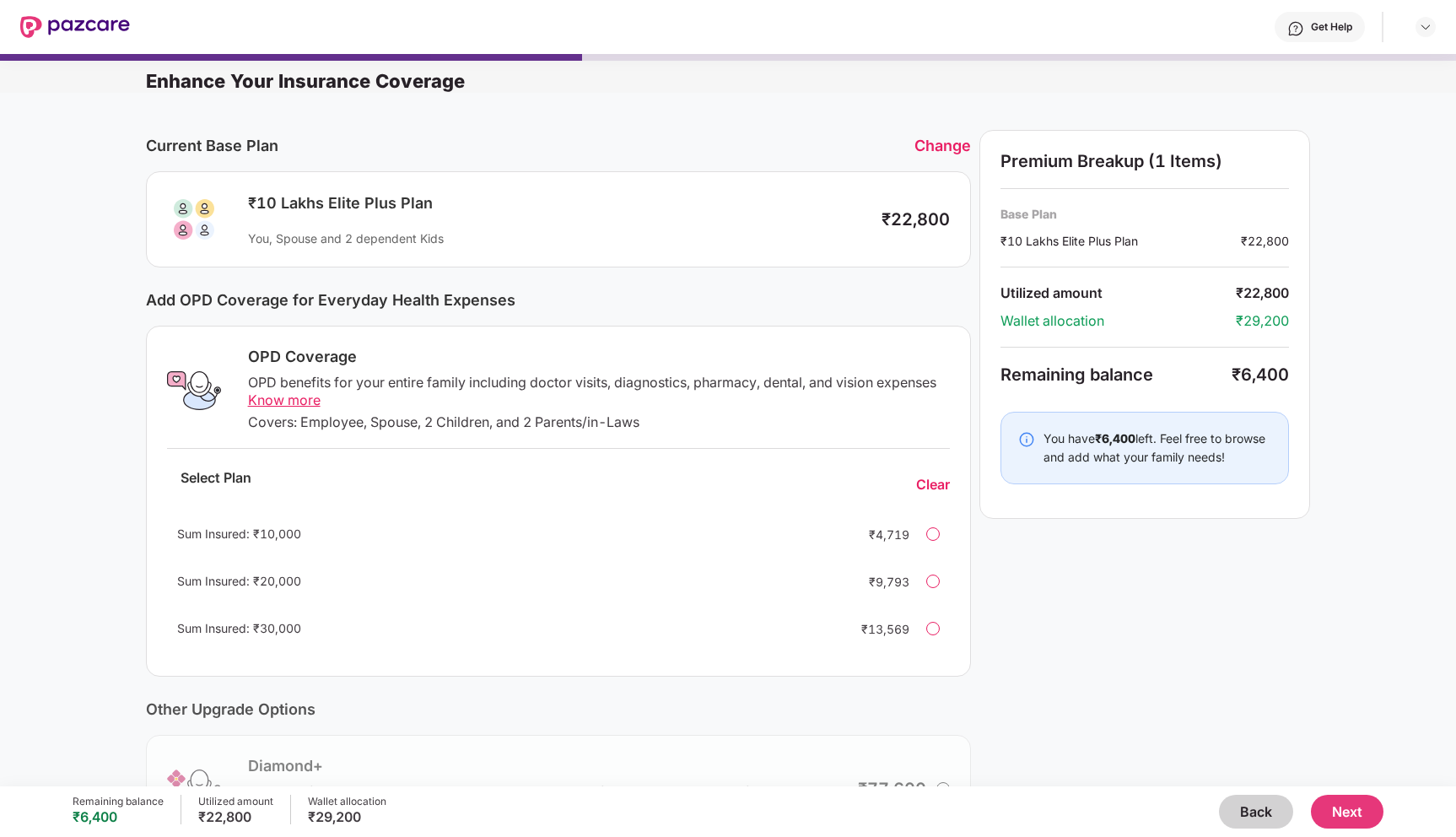
click at [935, 528] on div at bounding box center [932, 534] width 13 height 13
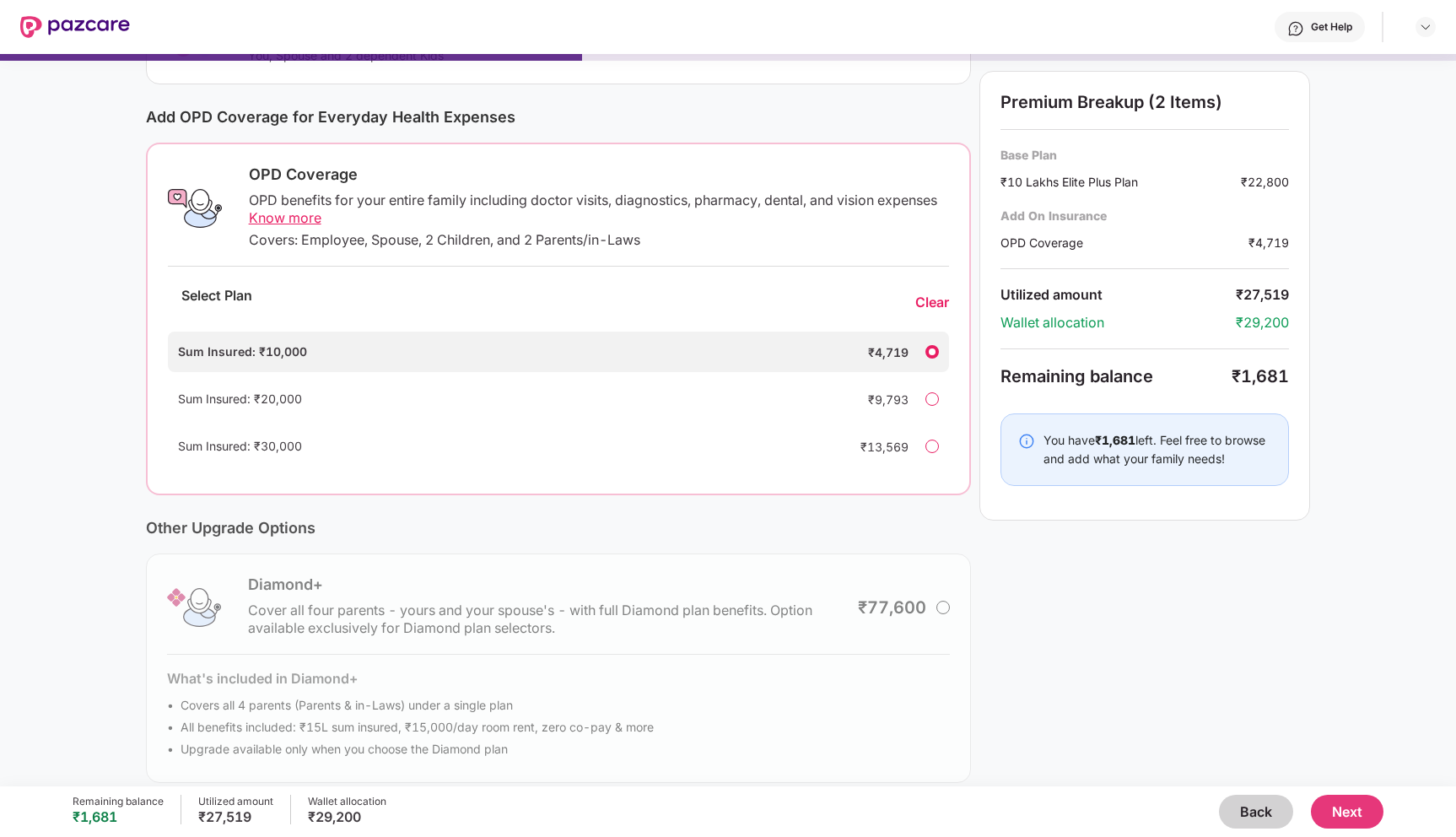
scroll to position [200, 0]
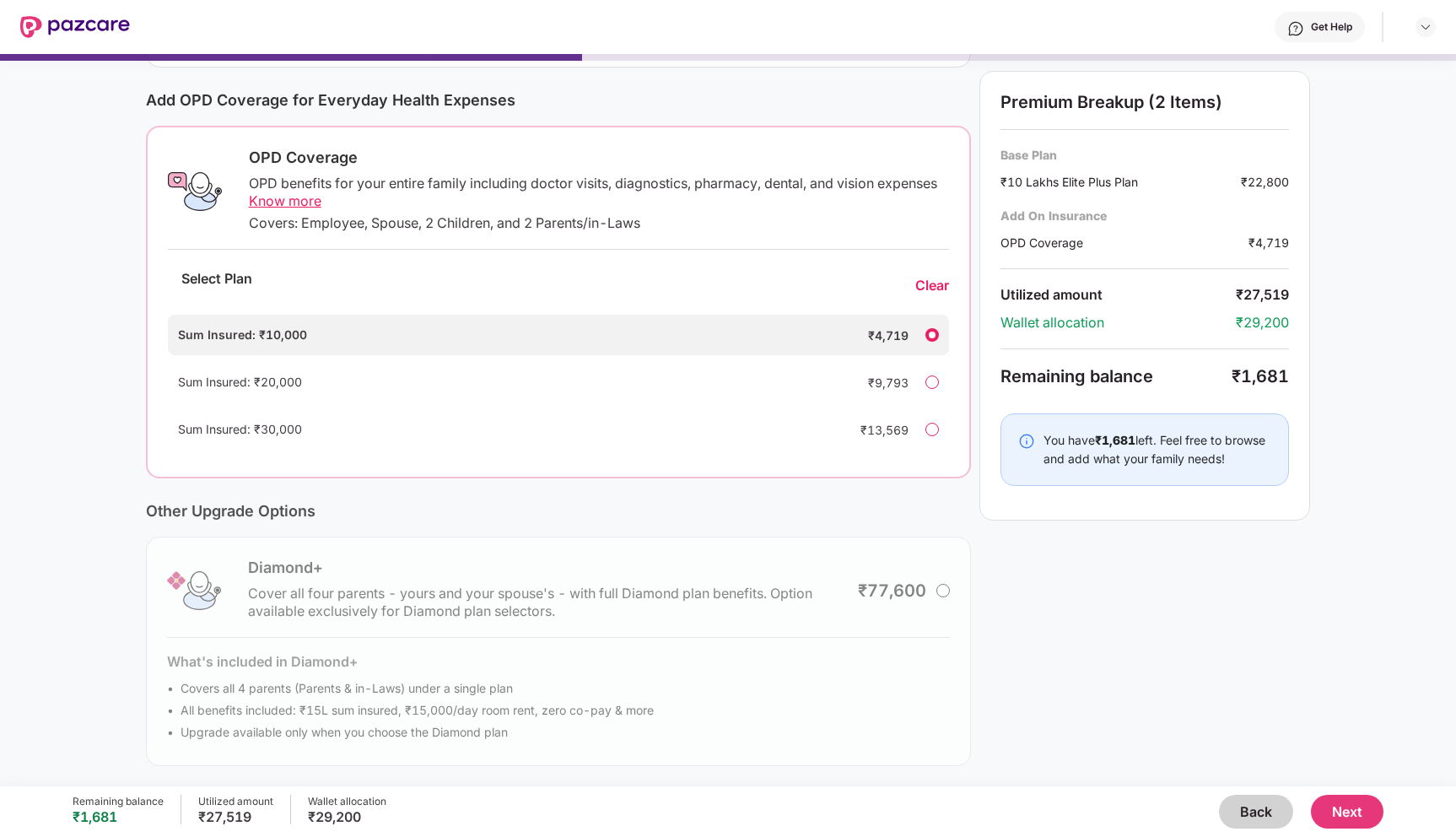
click at [1349, 812] on button "Next" at bounding box center [1347, 812] width 72 height 33
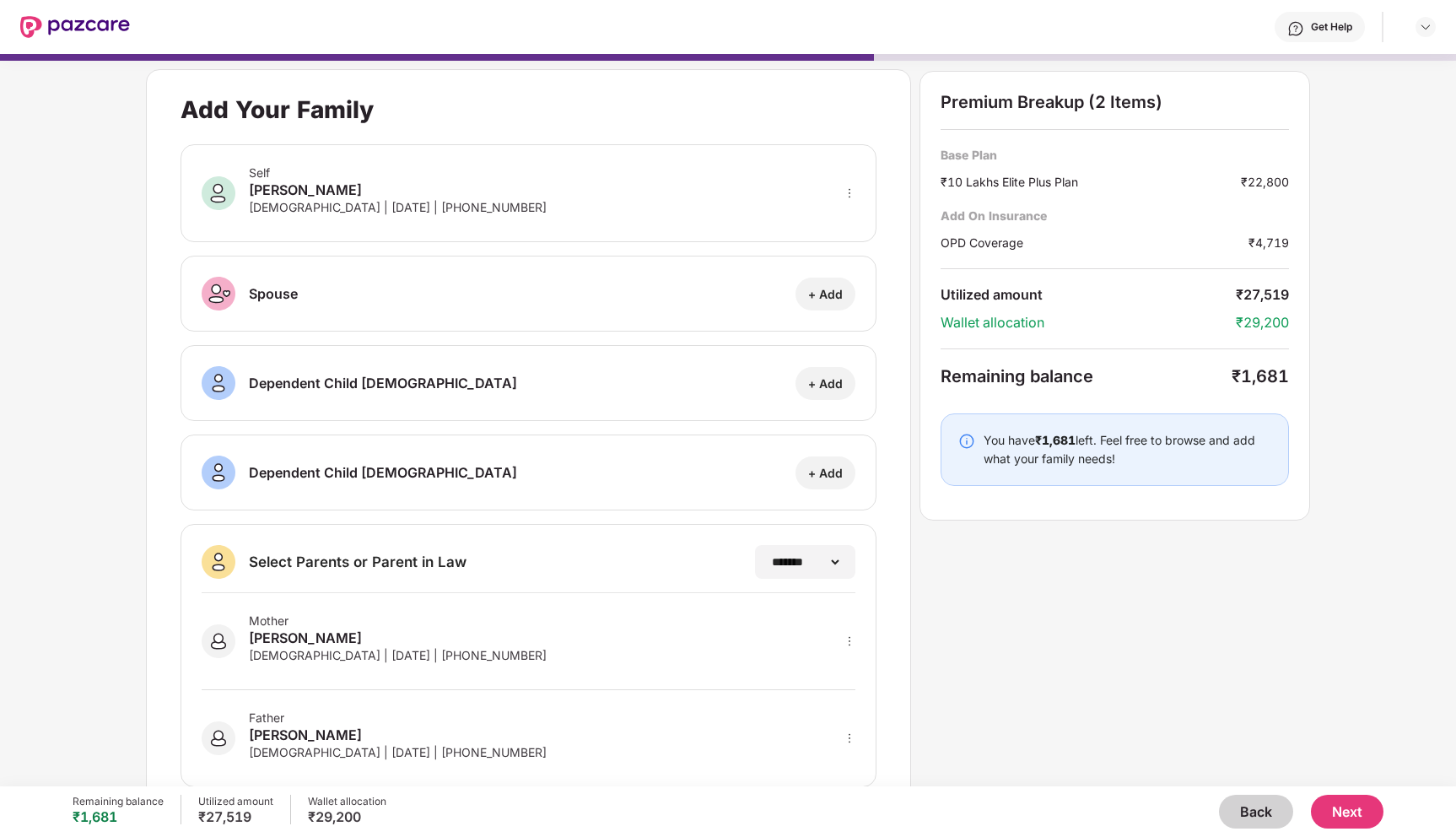
scroll to position [40, 0]
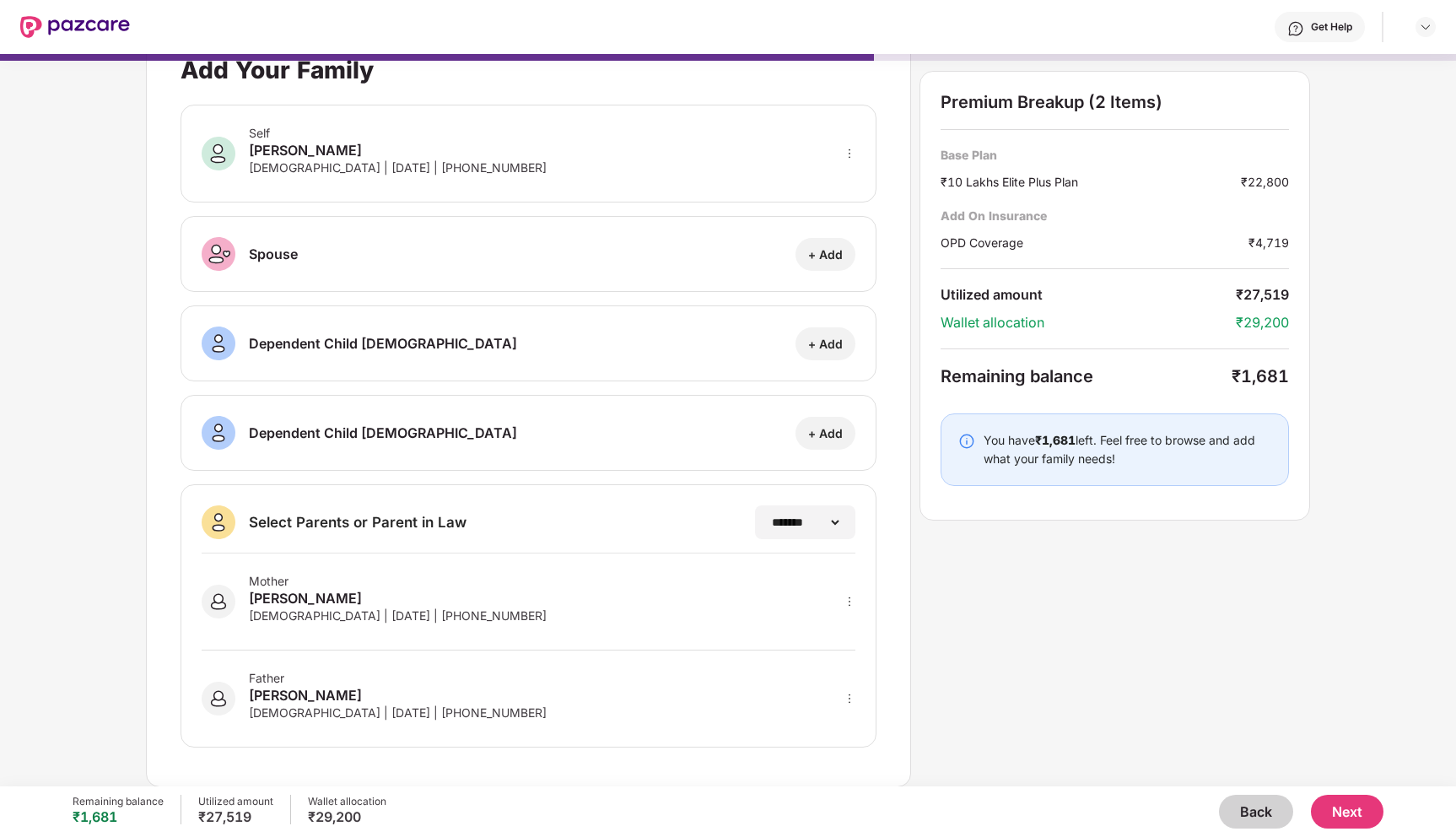
click at [1357, 813] on button "Next" at bounding box center [1347, 812] width 72 height 33
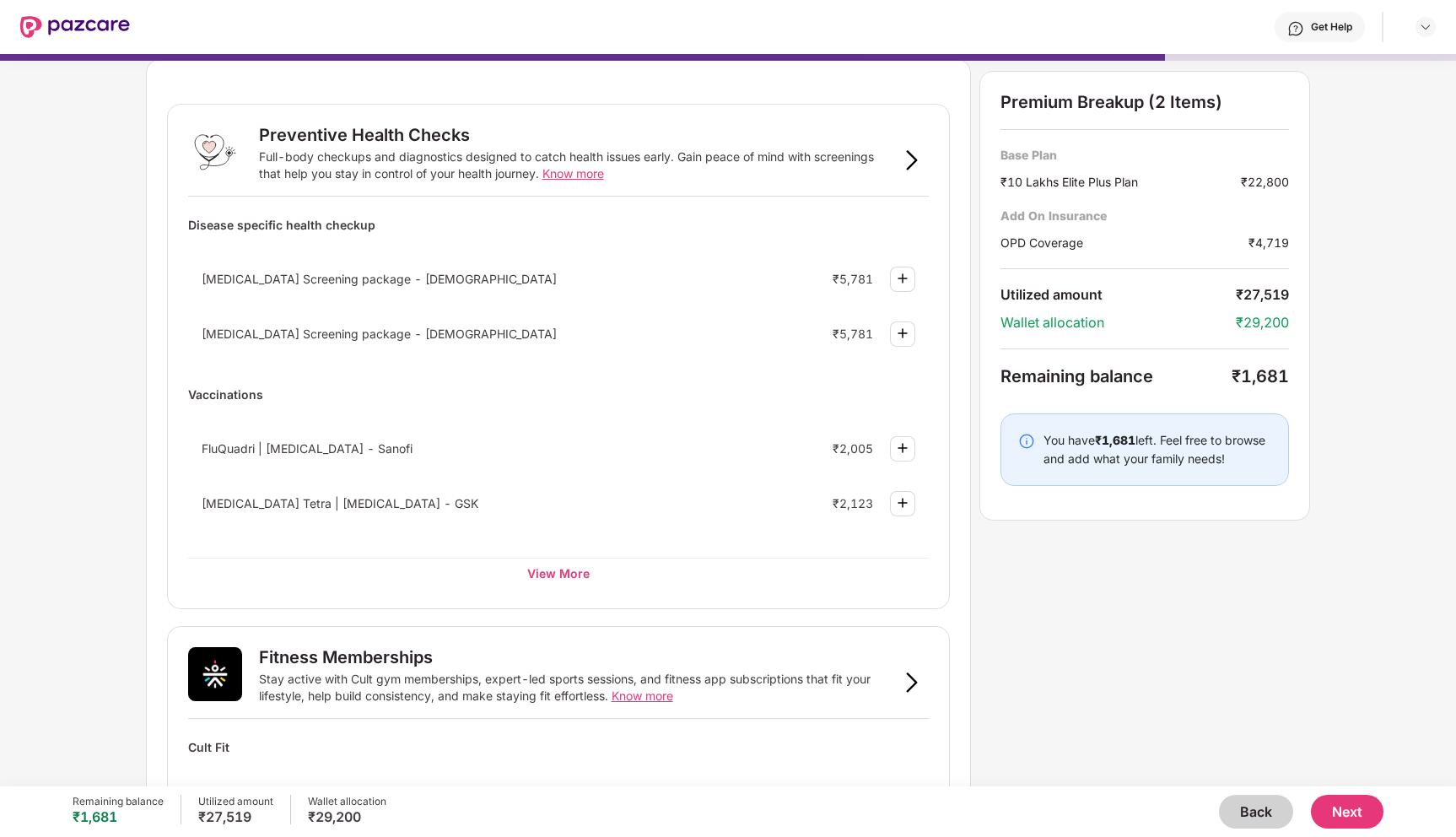
scroll to position [0, 0]
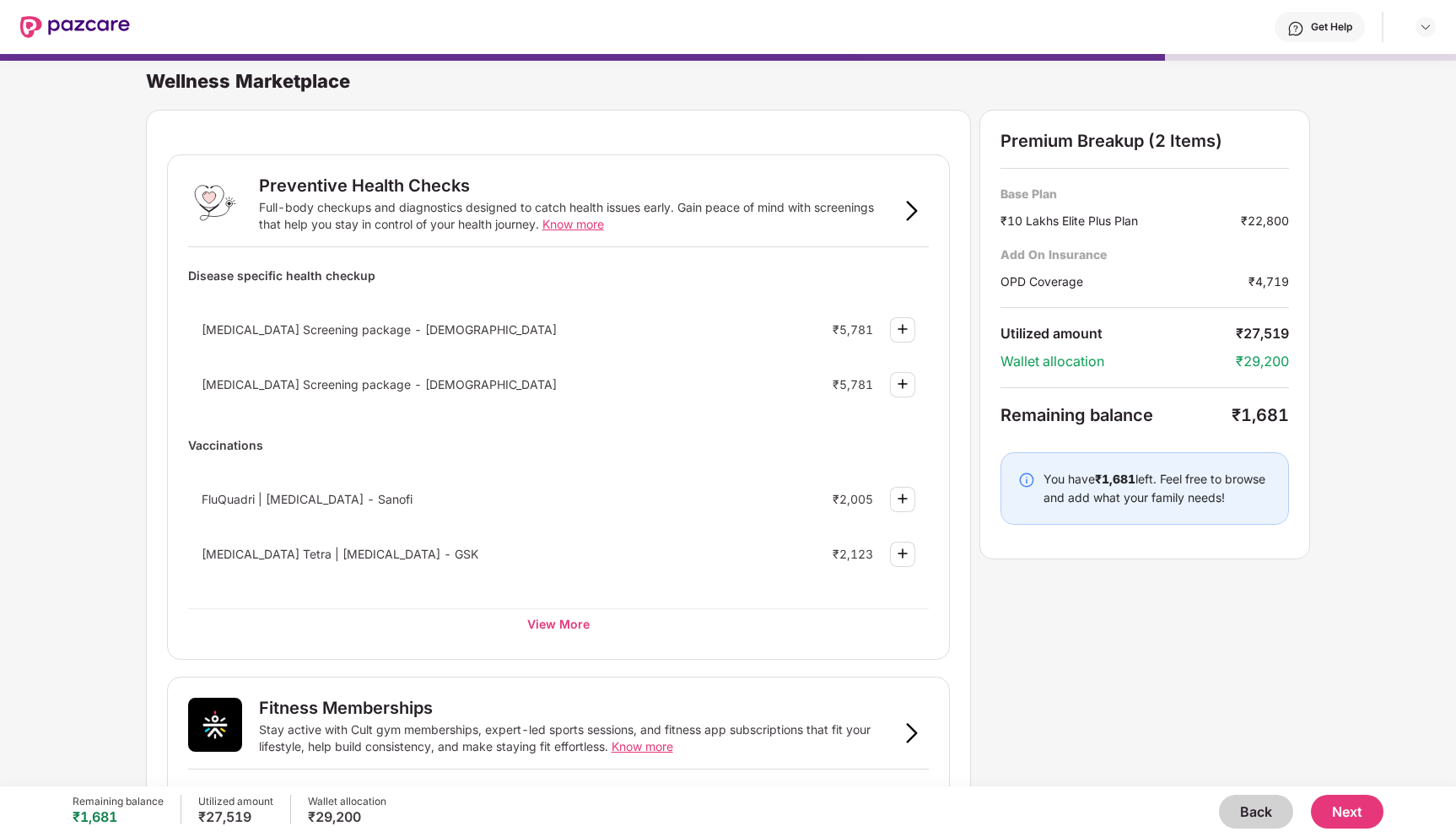
click at [1347, 813] on button "Next" at bounding box center [1347, 812] width 72 height 33
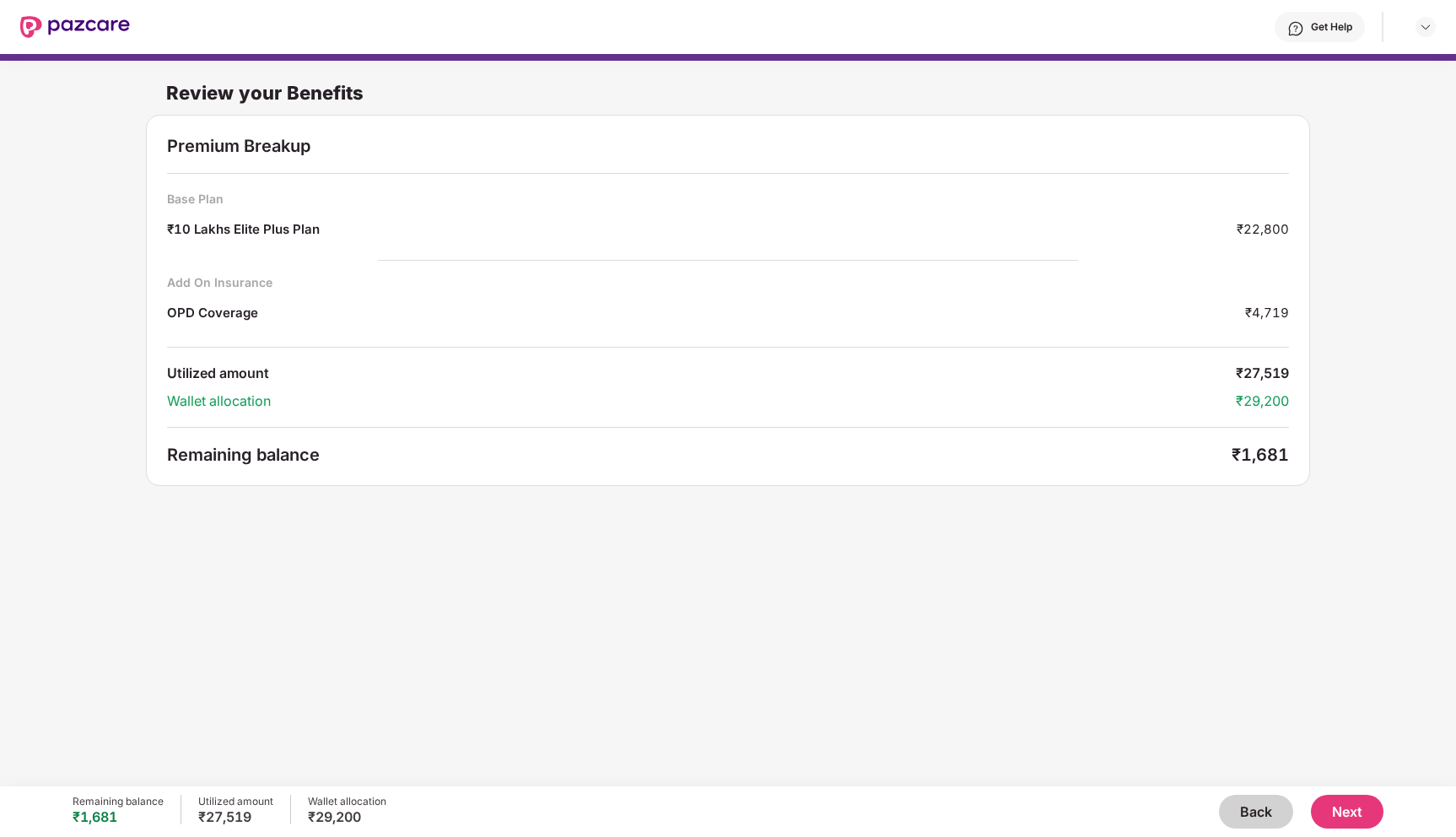
click at [1346, 812] on button "Next" at bounding box center [1347, 812] width 72 height 33
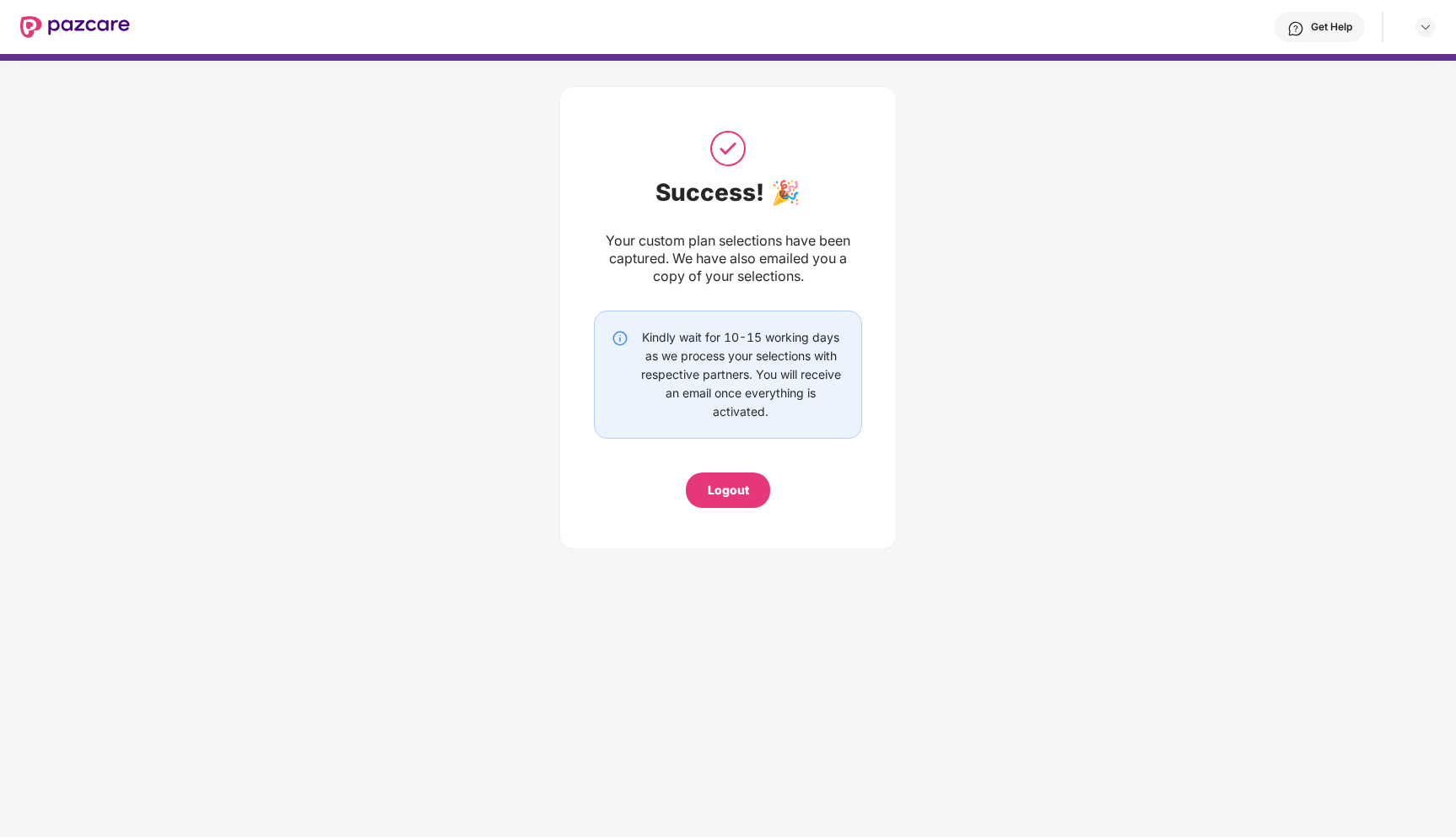
click at [734, 503] on div "Logout" at bounding box center [728, 490] width 84 height 35
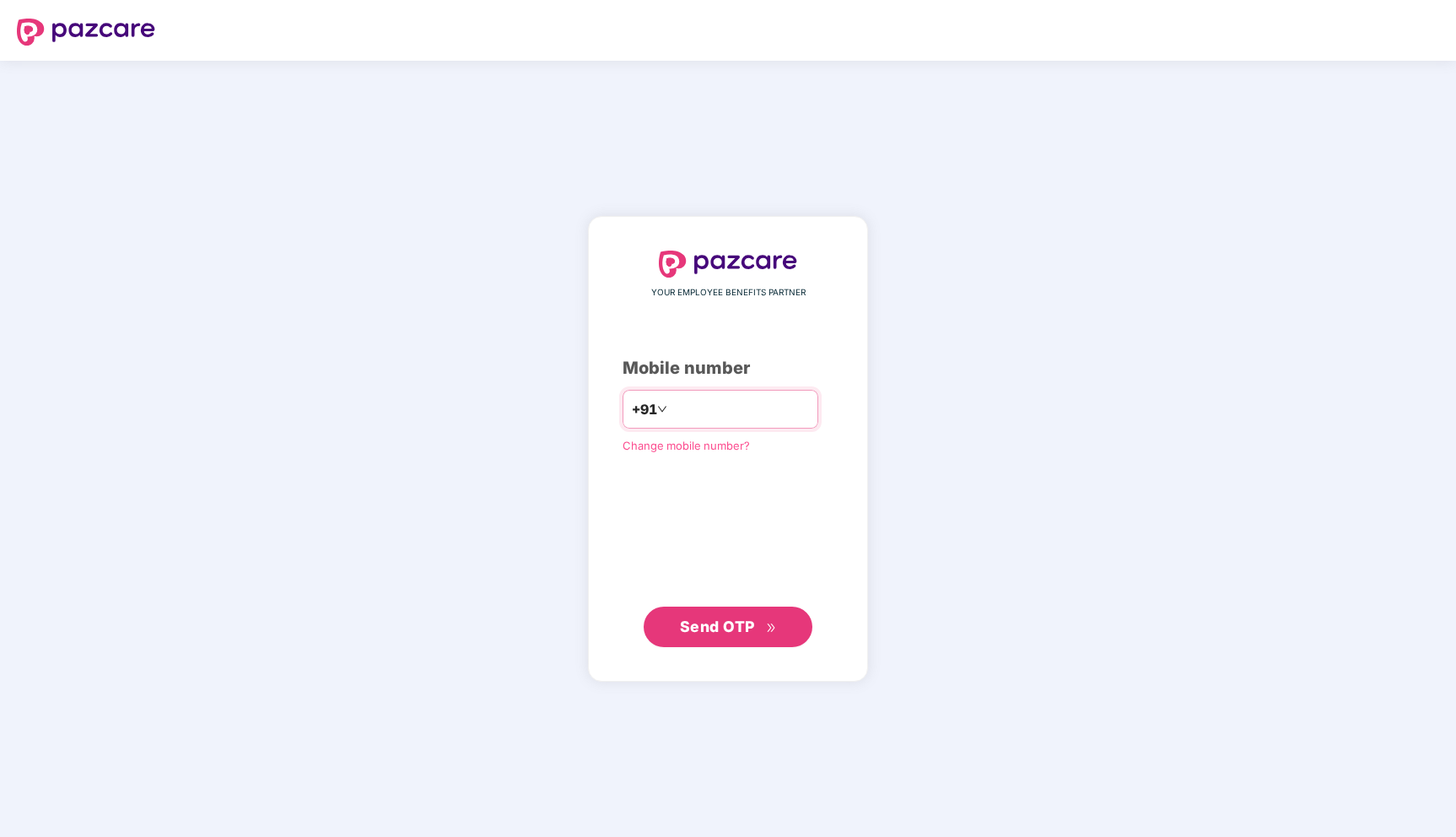
click at [715, 396] on input "number" at bounding box center [739, 409] width 138 height 27
type input "**********"
click at [714, 642] on button "Send OTP" at bounding box center [728, 626] width 169 height 40
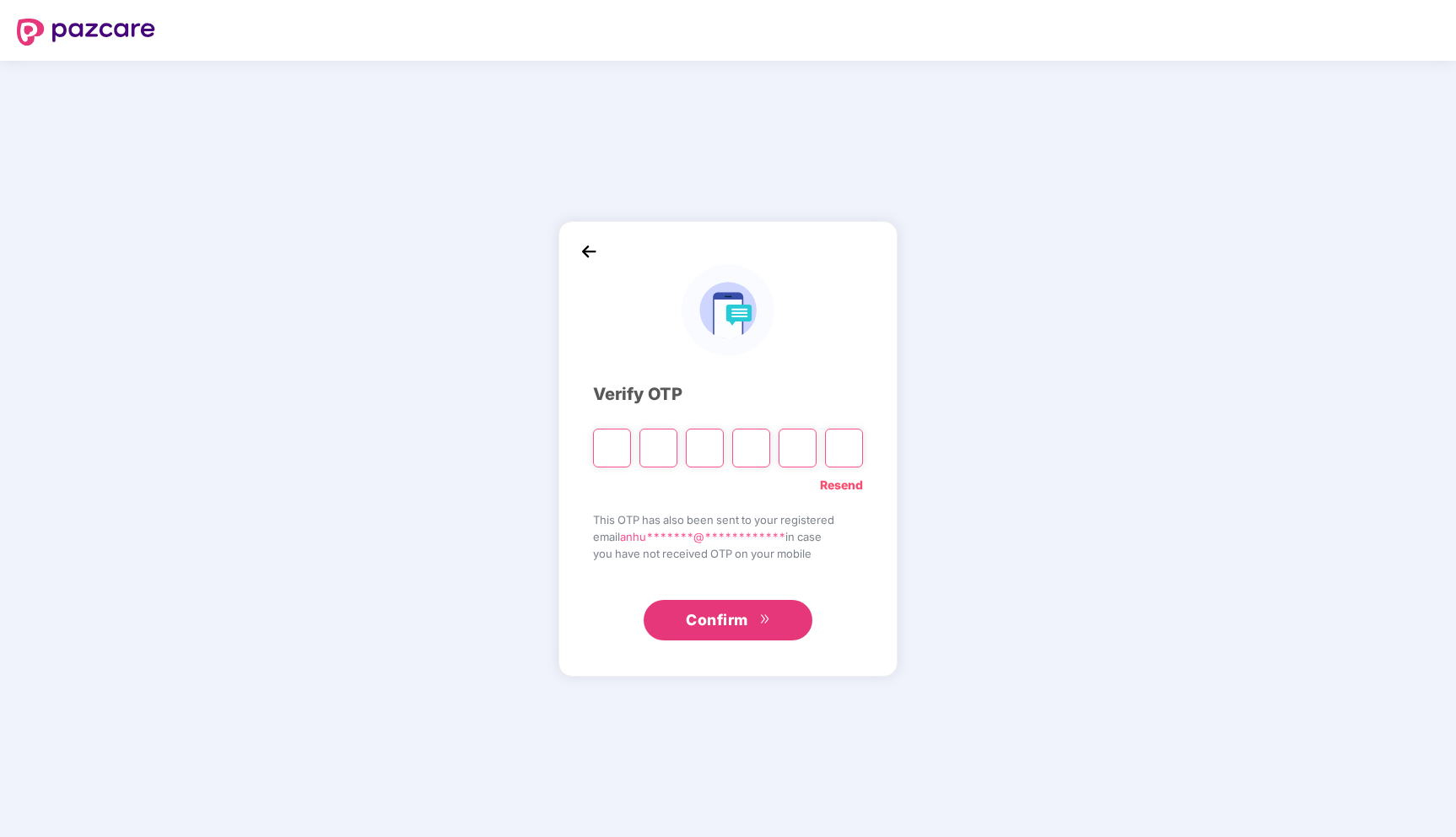
click at [614, 453] on input "Please enter verification code. Digit 1" at bounding box center [611, 448] width 38 height 39
type input "*"
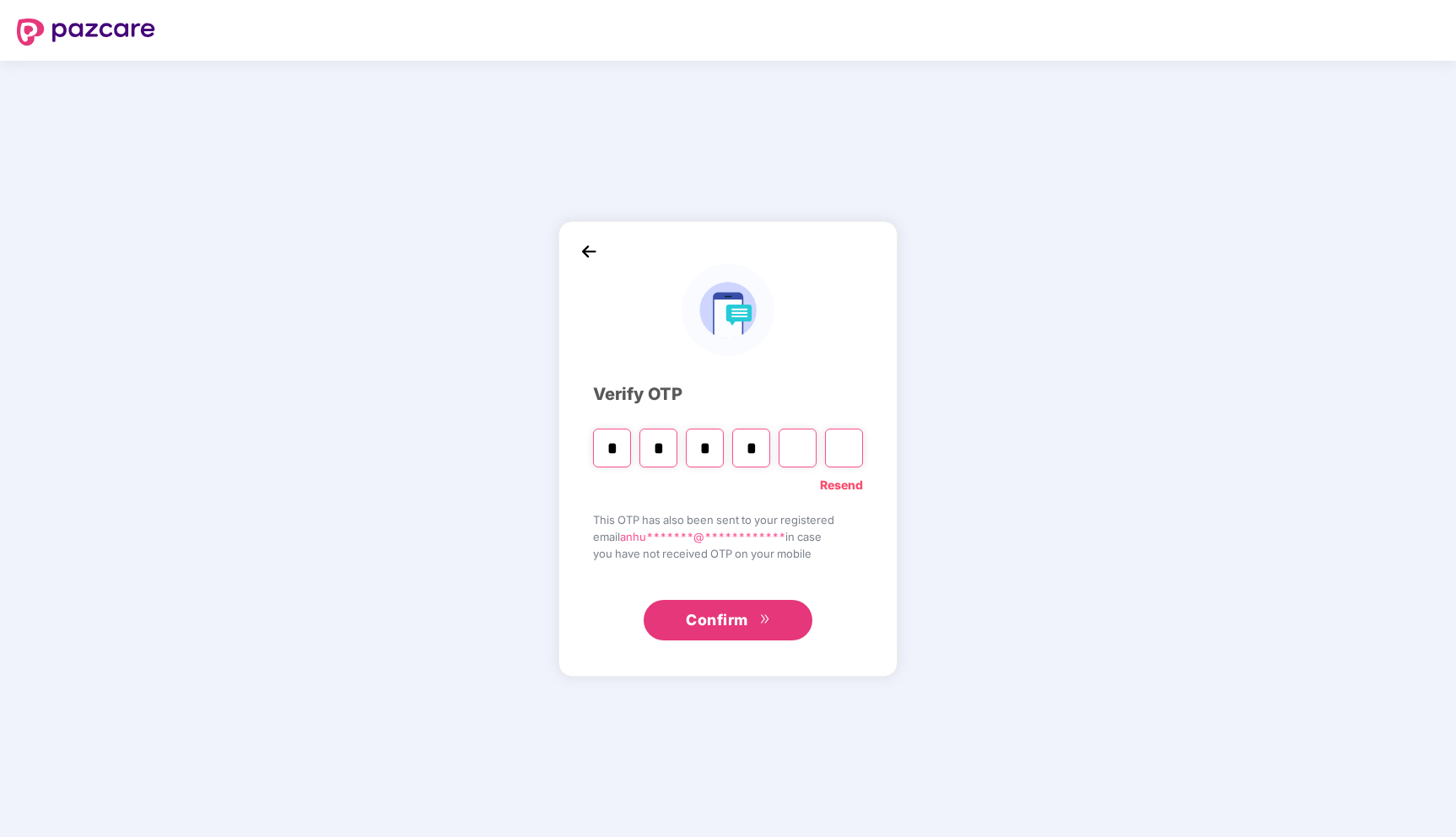
type input "*"
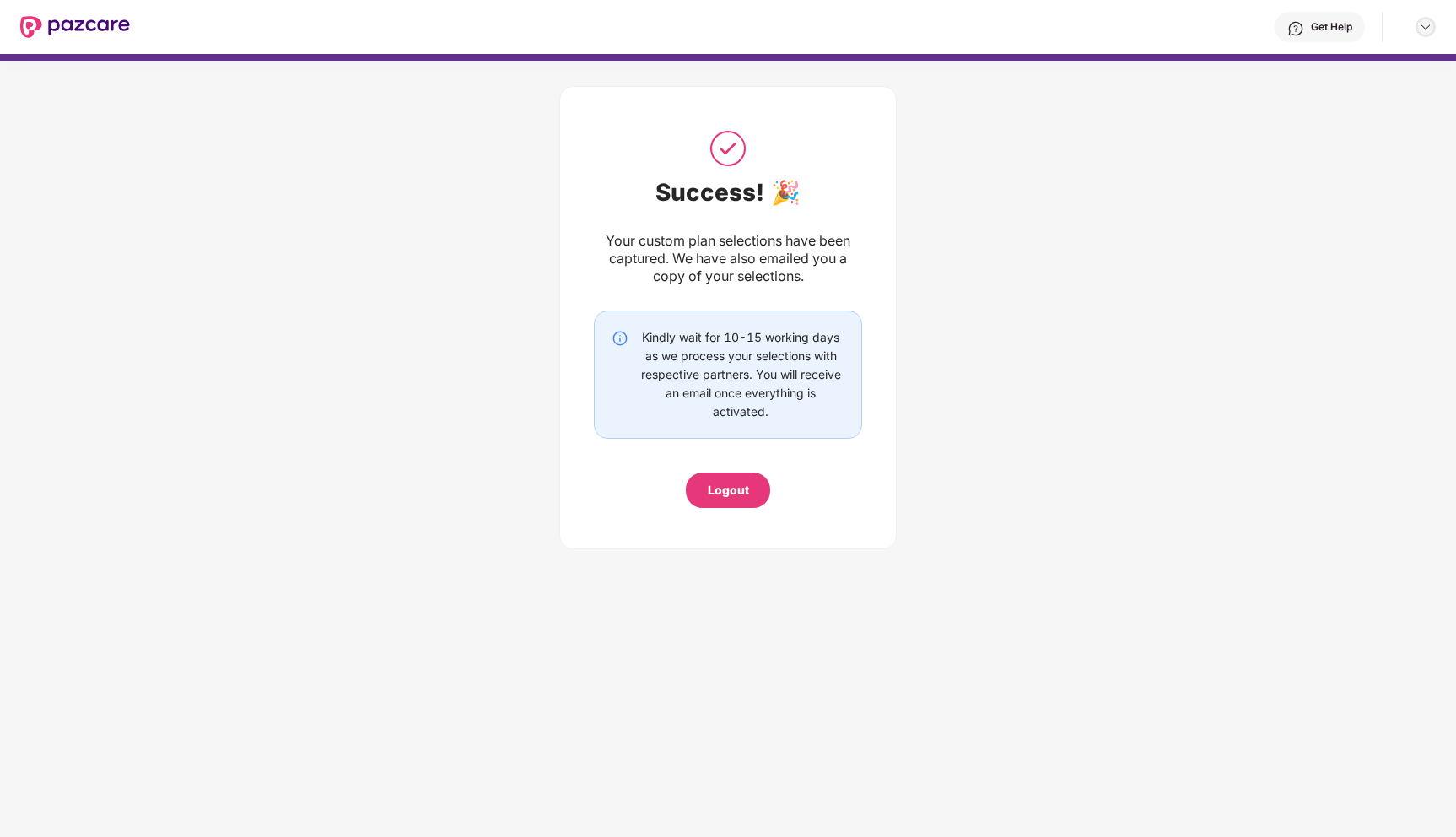
click at [1427, 27] on img at bounding box center [1425, 26] width 13 height 13
click at [1234, 124] on div "Success! 🎉 Your custom plan selections have been captured. We have also emailed…" at bounding box center [728, 313] width 1456 height 506
click at [121, 35] on img at bounding box center [75, 26] width 110 height 22
click at [1303, 27] on img at bounding box center [1295, 28] width 17 height 17
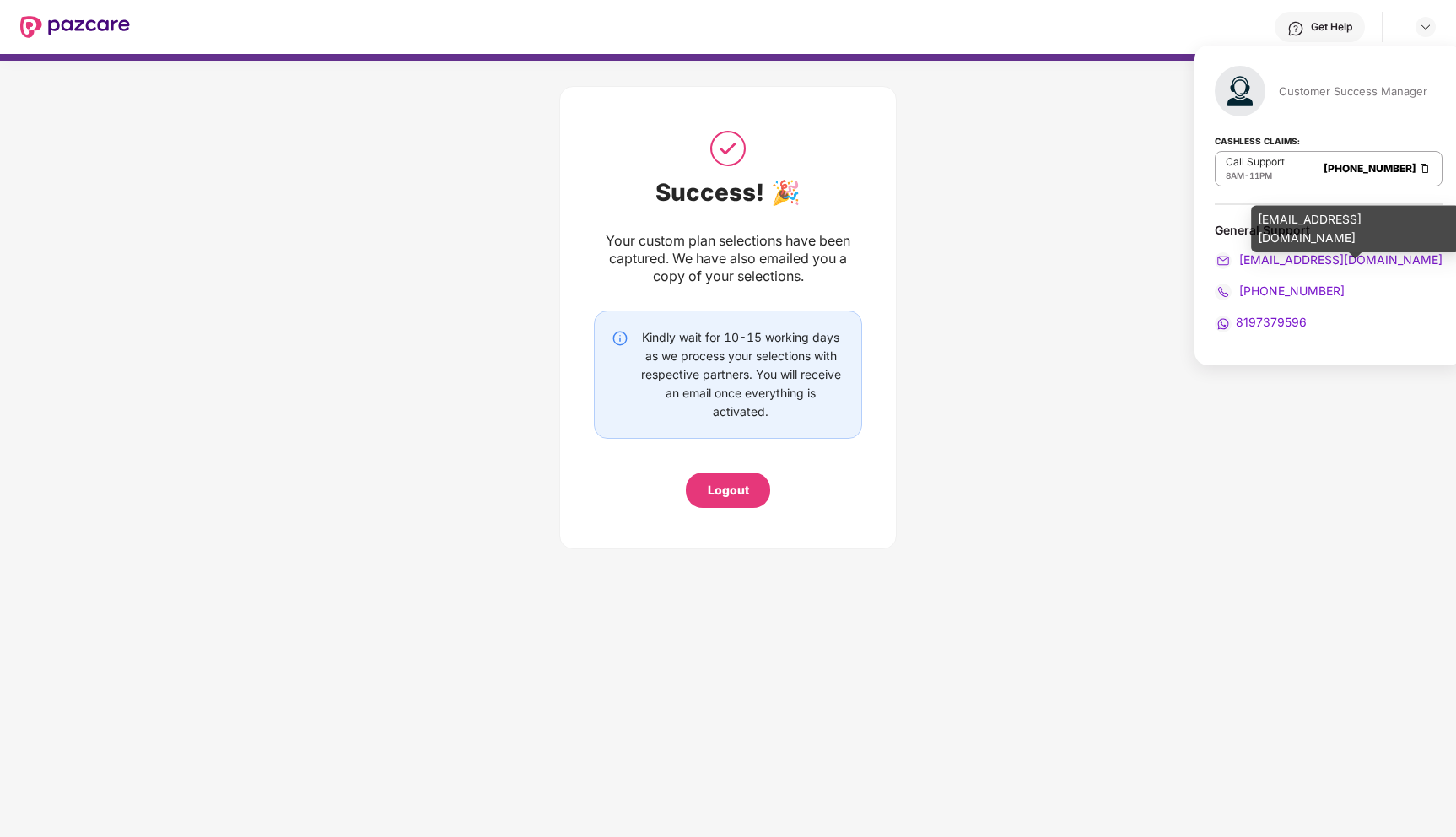
click at [1094, 260] on div "Success! 🎉 Your custom plan selections have been captured. We have also emailed…" at bounding box center [728, 313] width 1456 height 506
